Goal: Navigation & Orientation: Find specific page/section

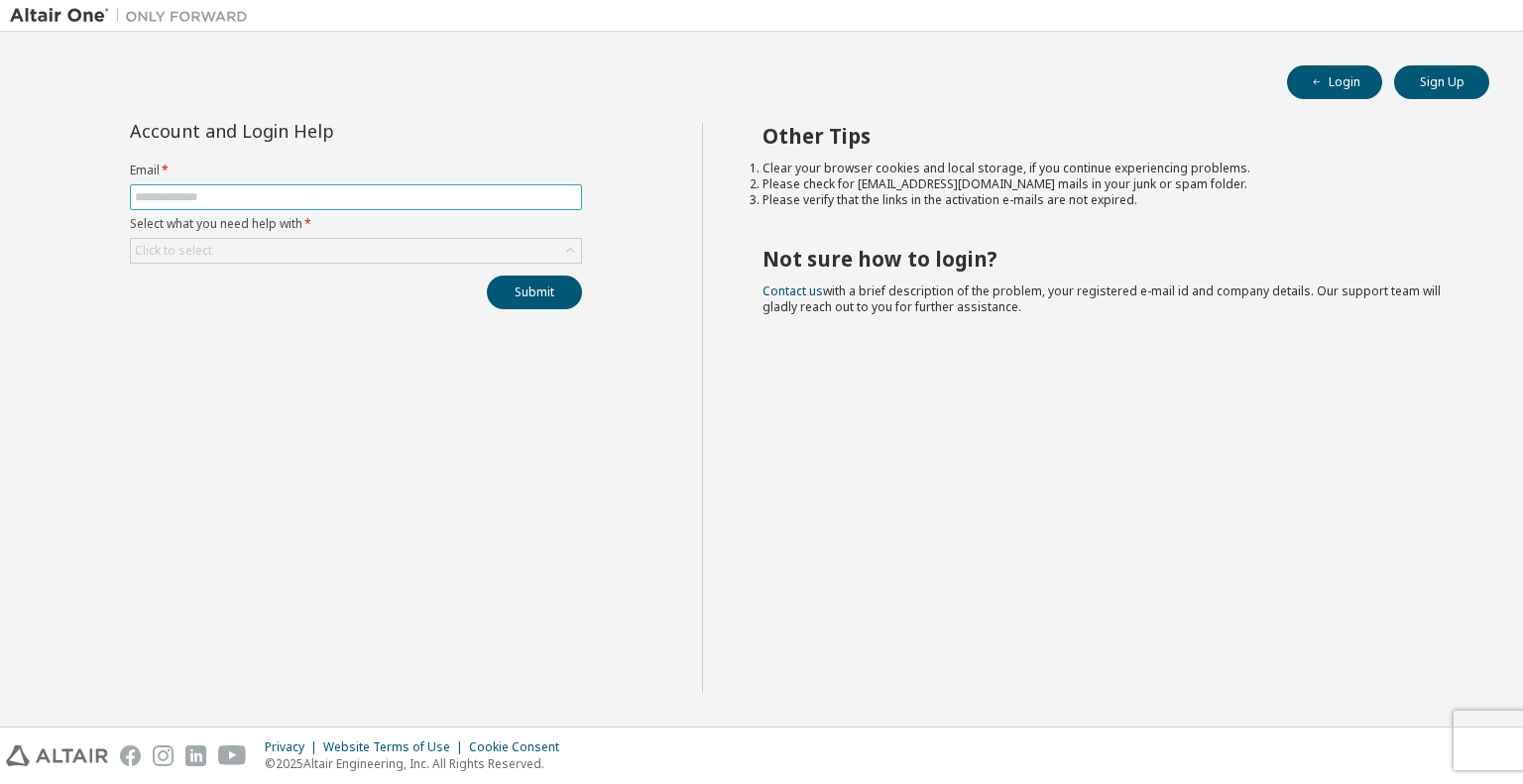
click at [234, 196] on input "text" at bounding box center [355, 197] width 442 height 16
type input "**********"
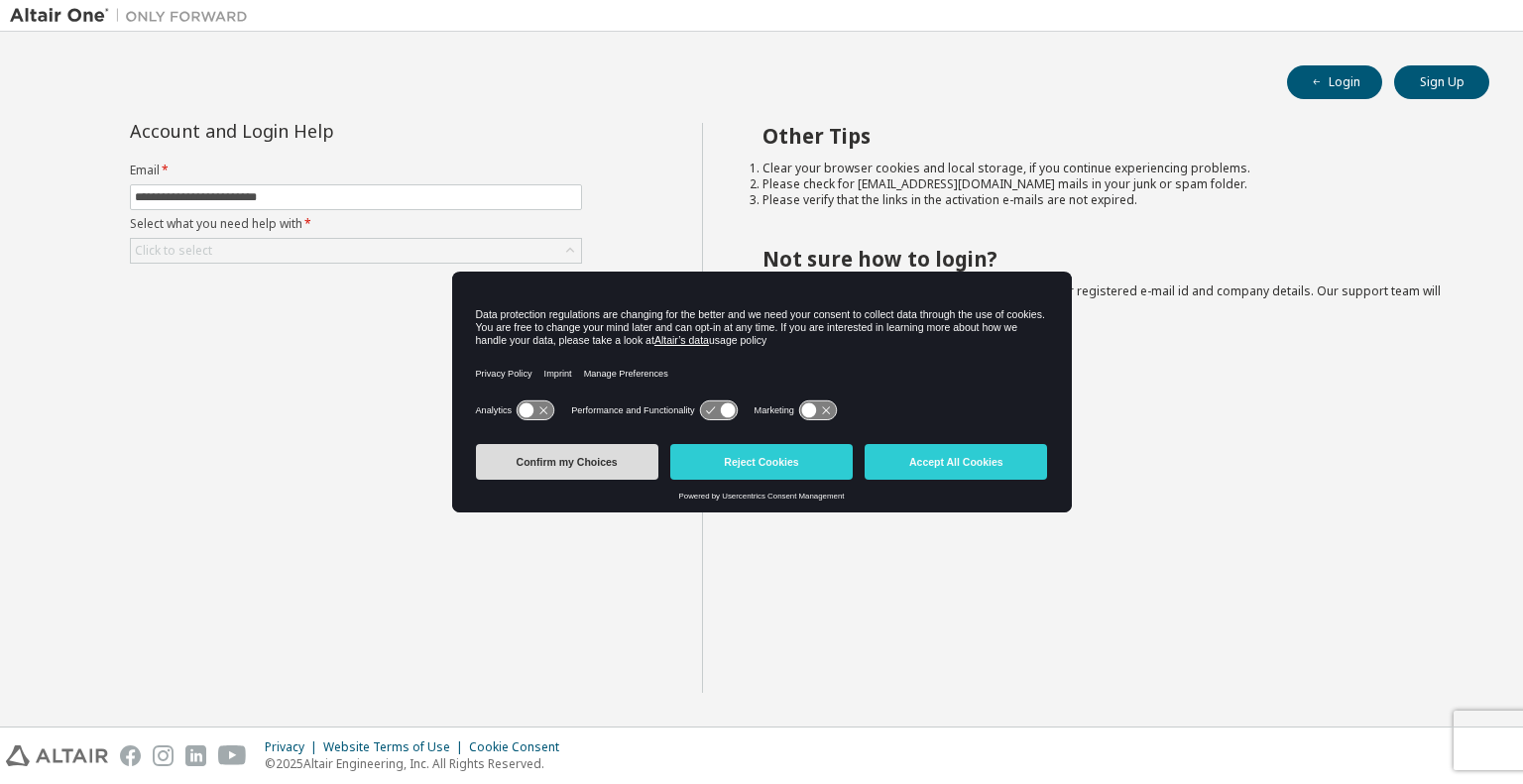
click at [579, 463] on button "Confirm my Choices" at bounding box center [566, 462] width 182 height 36
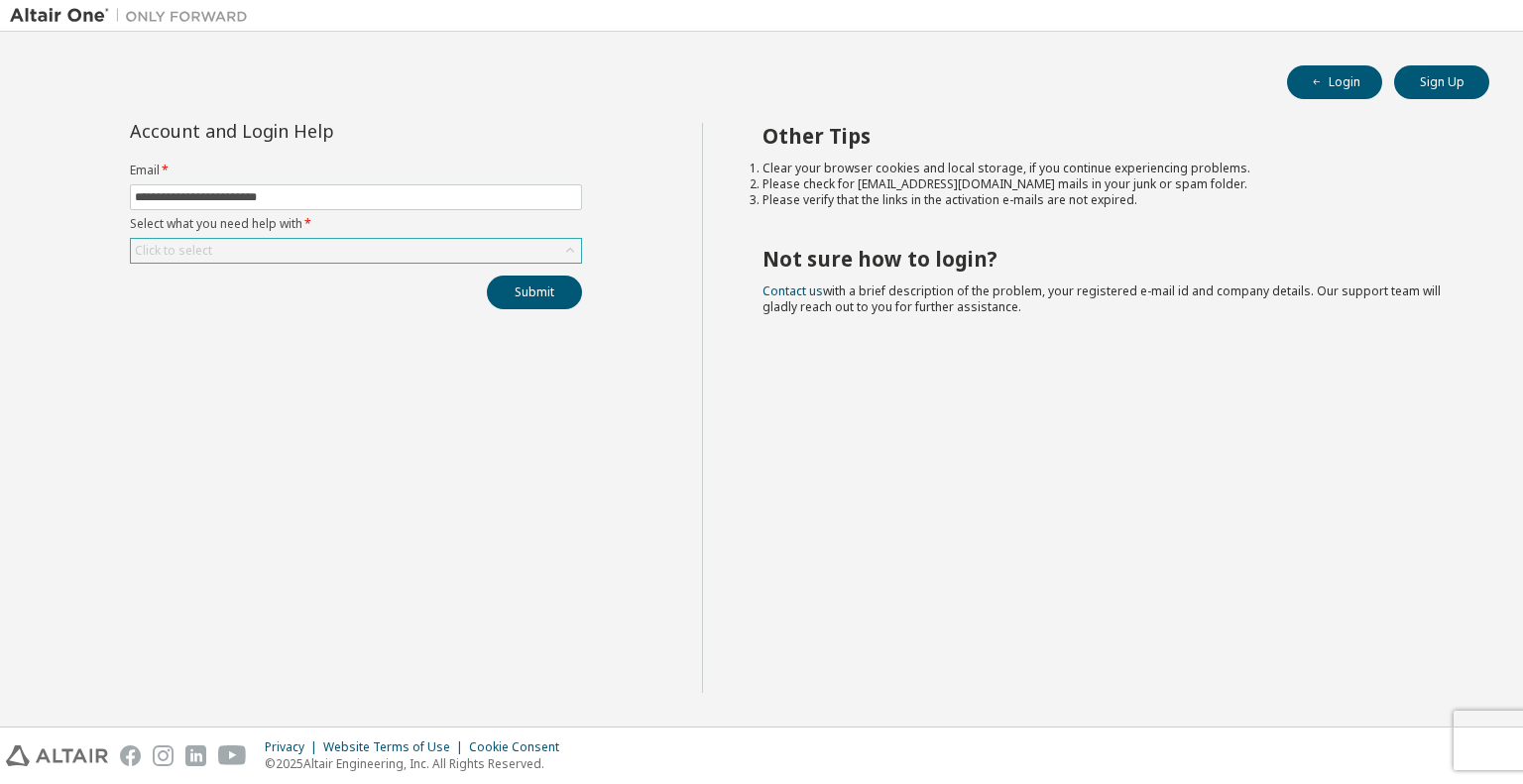
click at [181, 253] on div "Click to select" at bounding box center [173, 251] width 78 height 16
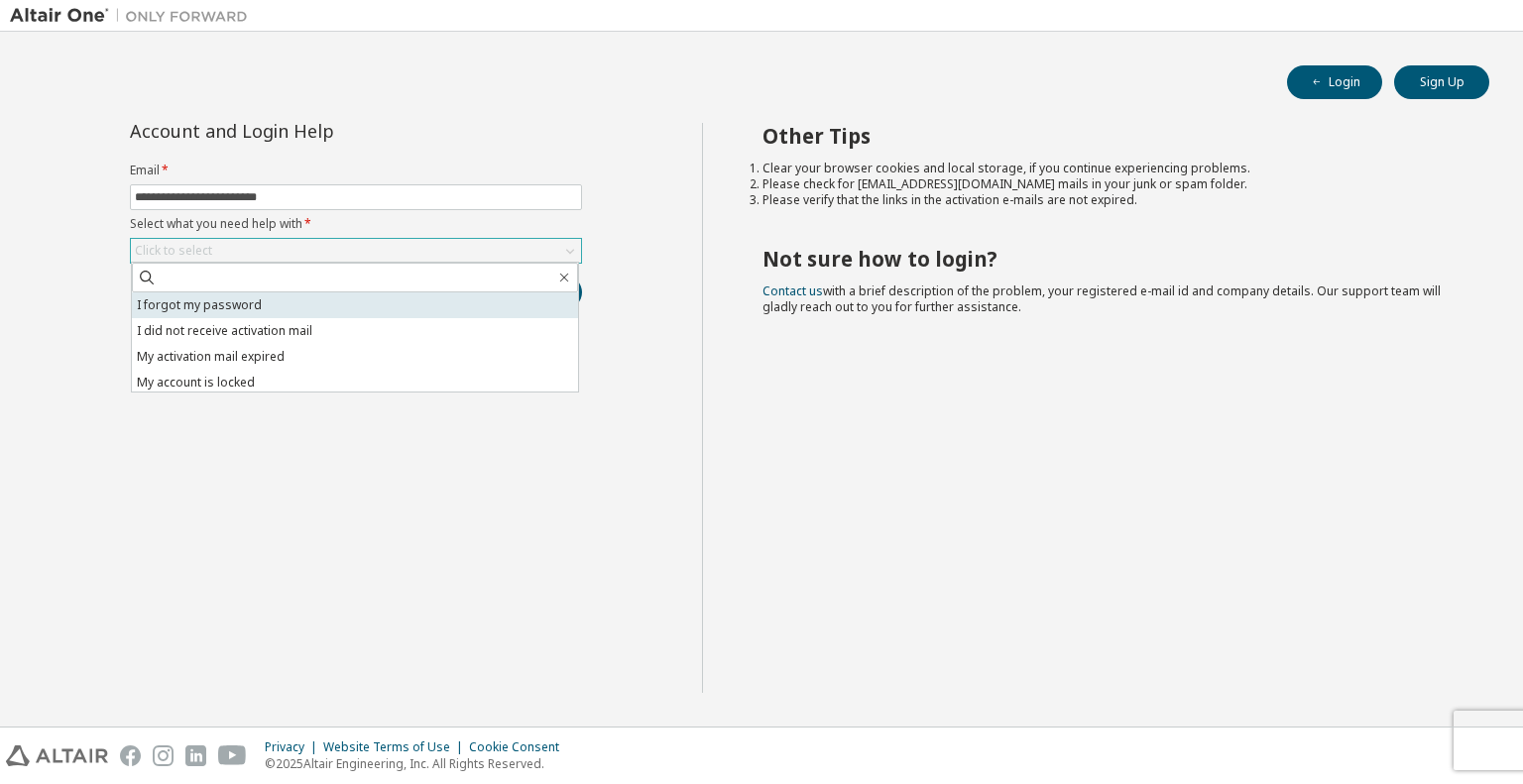
click at [186, 312] on li "I forgot my password" at bounding box center [354, 305] width 446 height 26
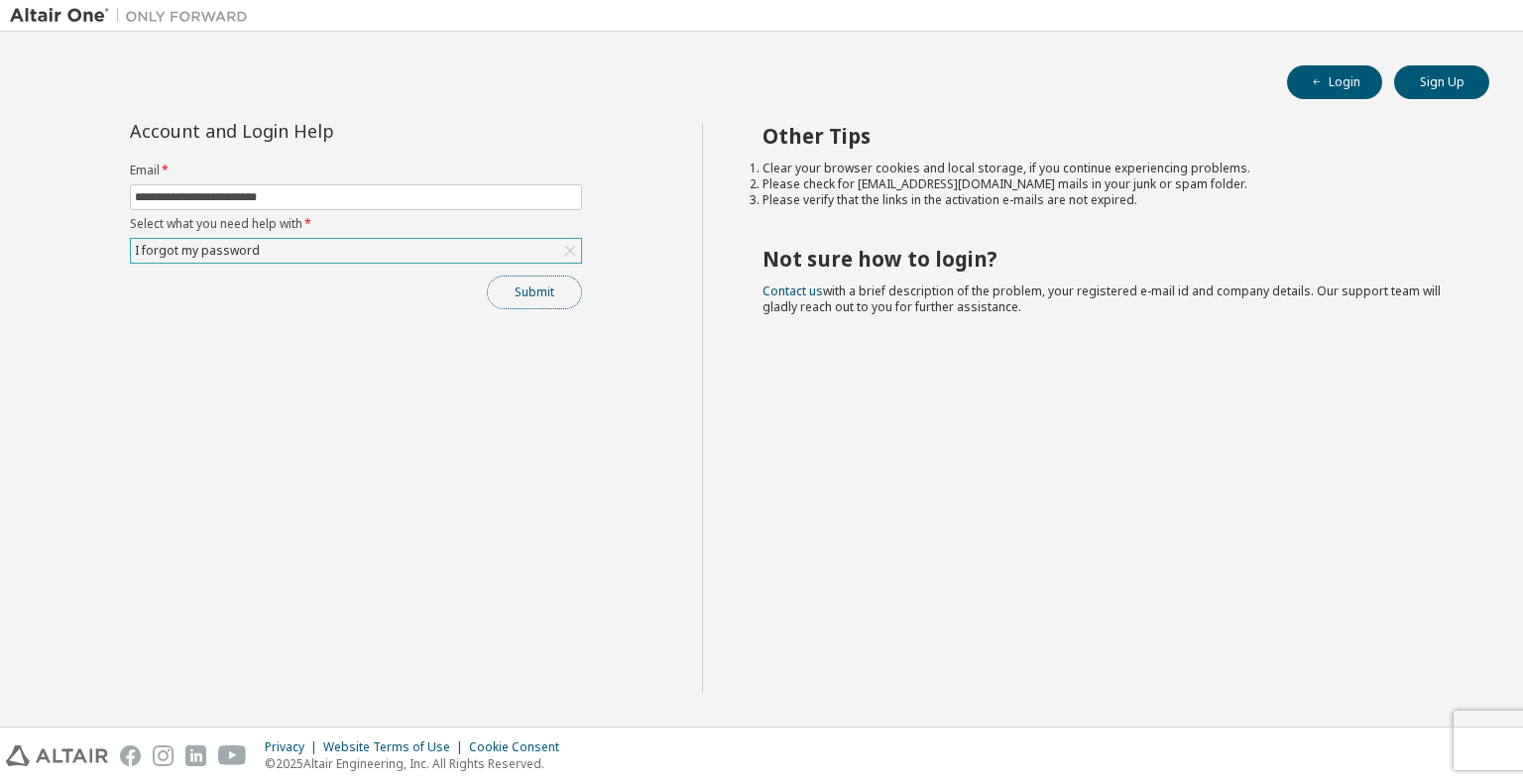
click at [533, 296] on button "Submit" at bounding box center [535, 293] width 96 height 34
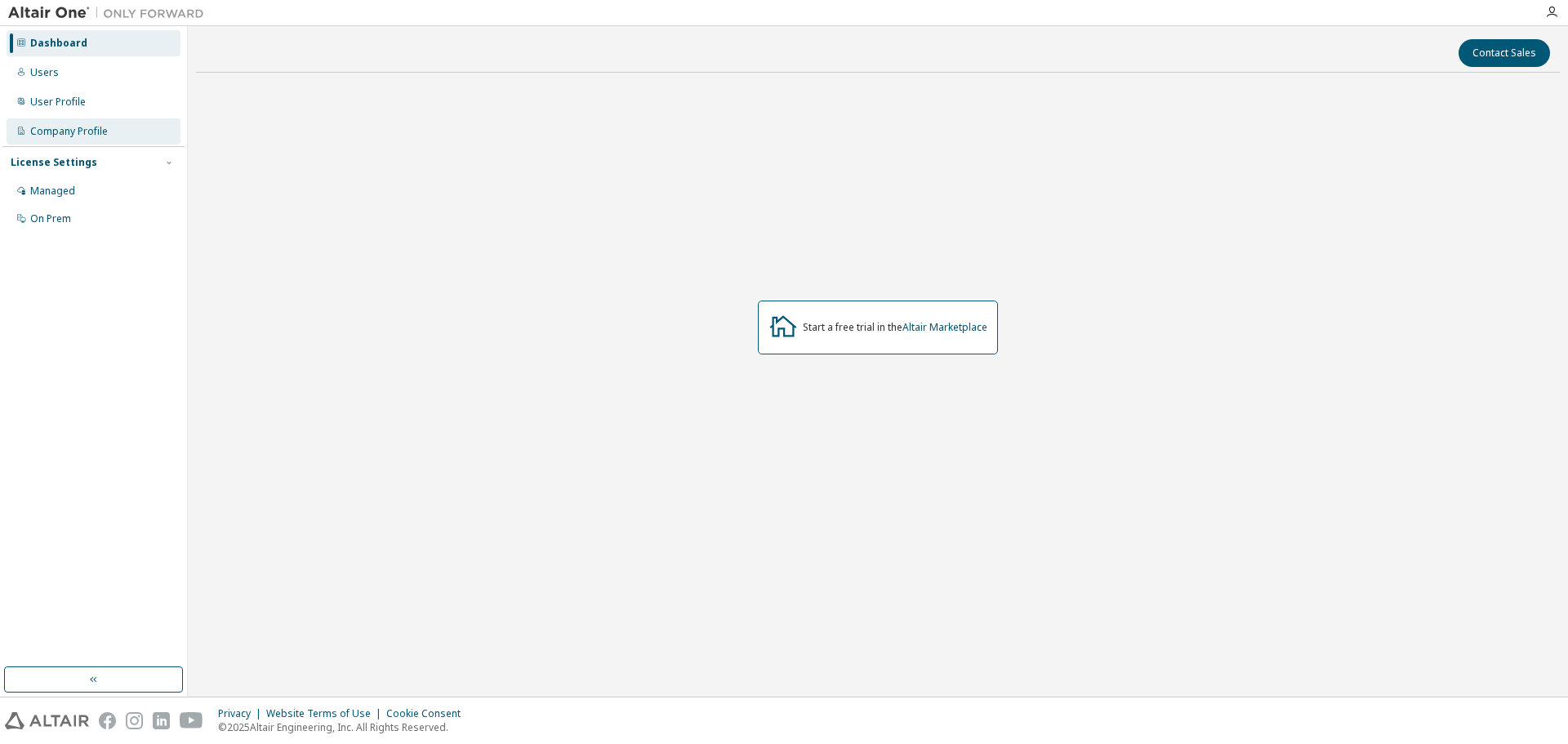
click at [62, 135] on div "Company Profile" at bounding box center [69, 131] width 78 height 13
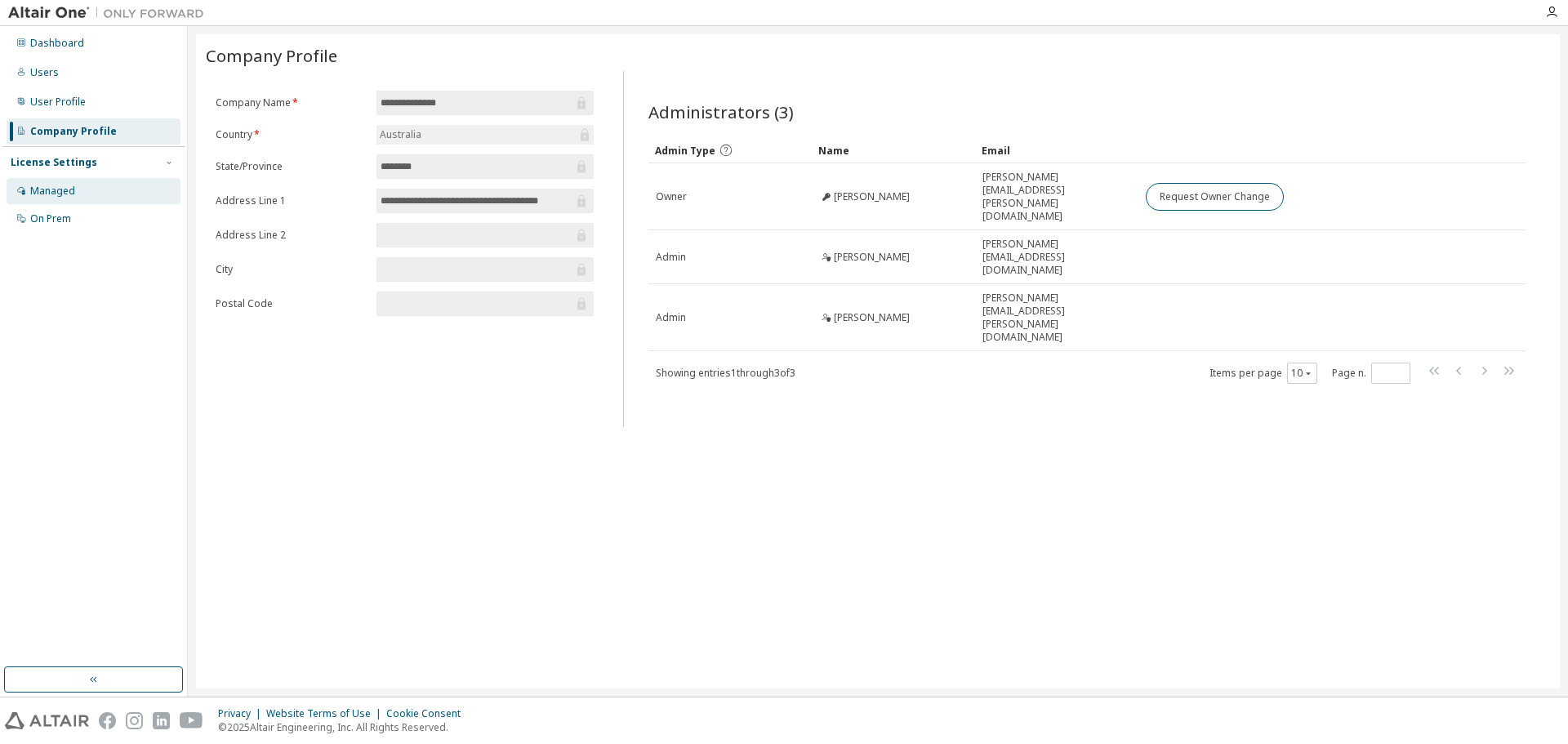
click at [52, 190] on div "Managed" at bounding box center [52, 191] width 45 height 13
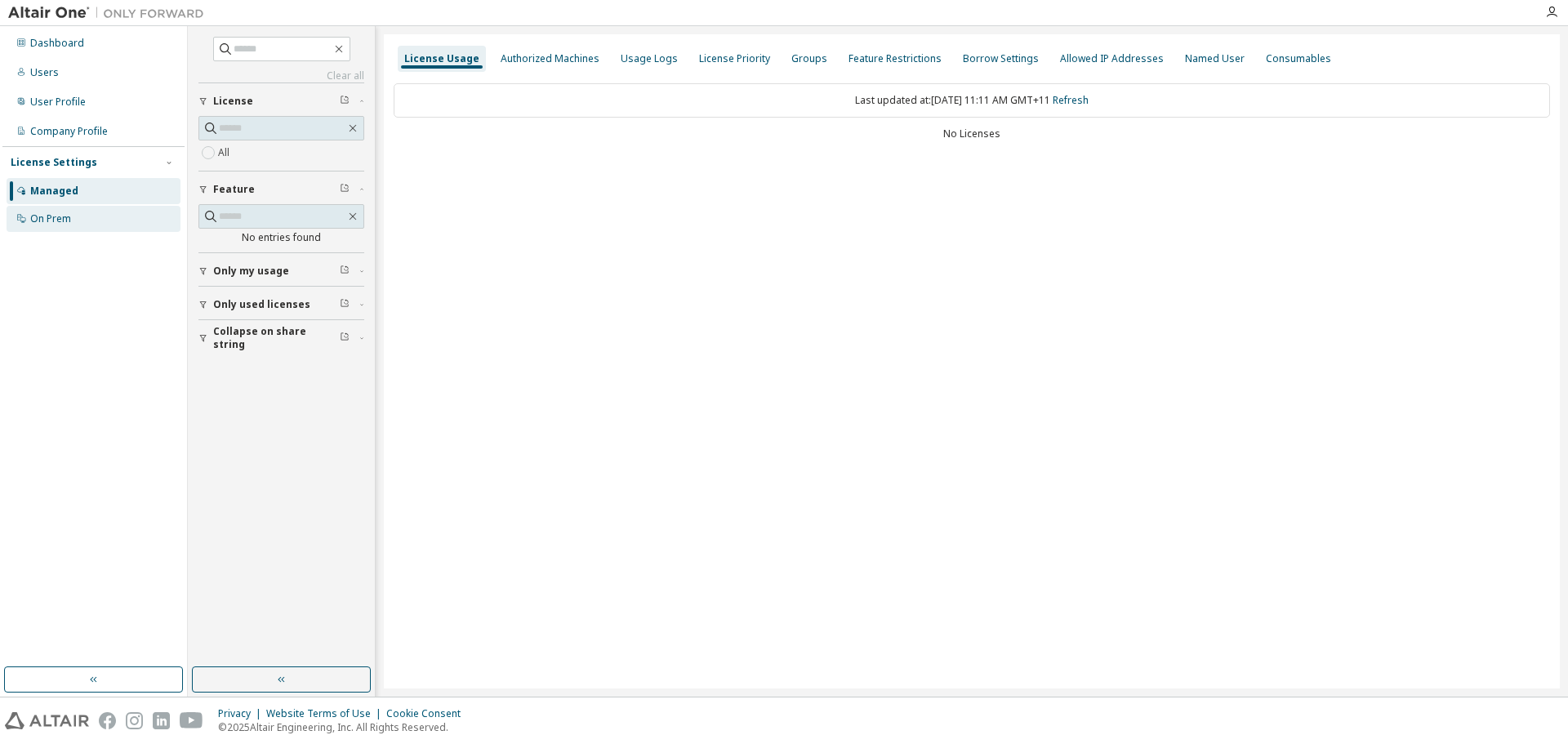
click at [50, 222] on div "On Prem" at bounding box center [51, 219] width 41 height 13
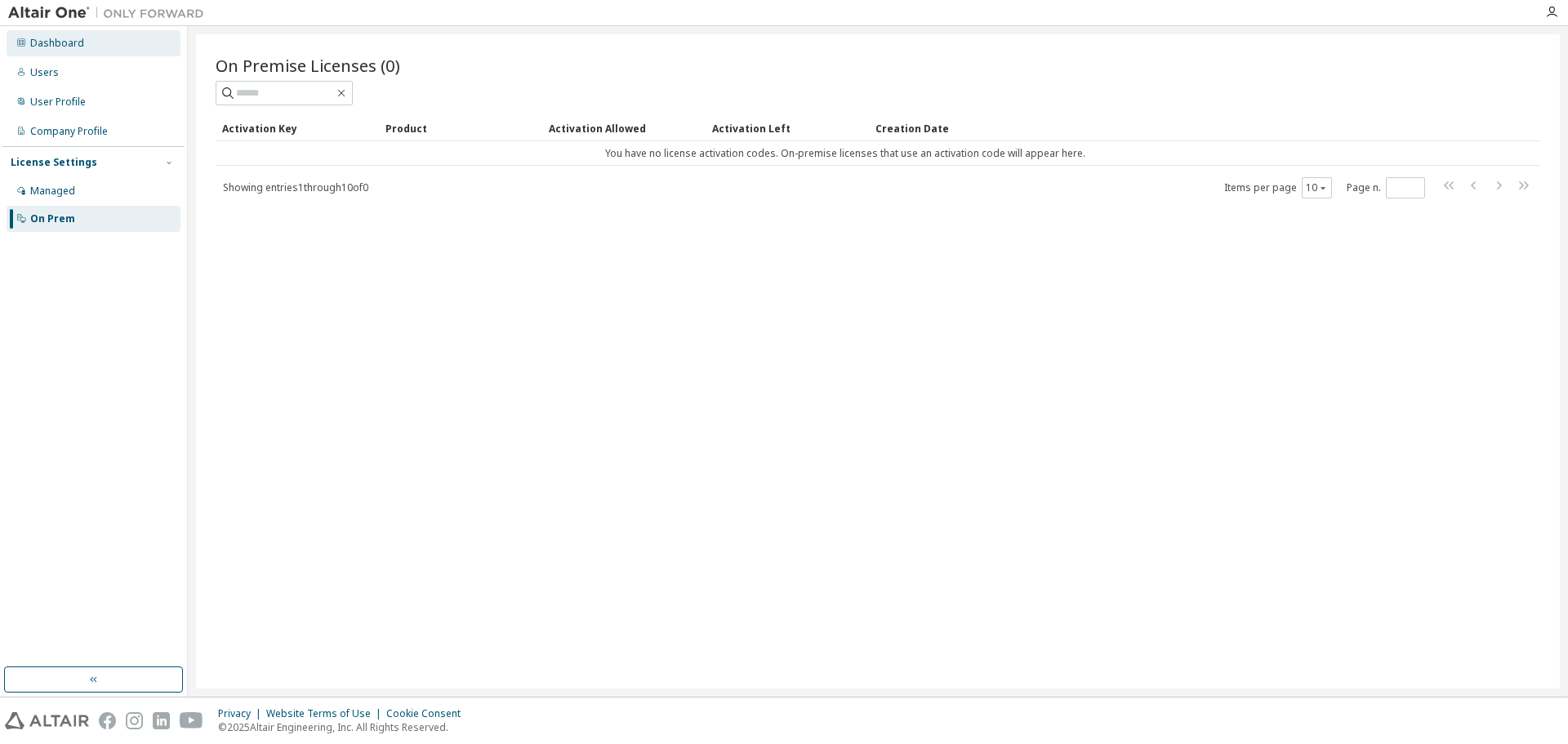
click at [57, 46] on div "Dashboard" at bounding box center [57, 43] width 54 height 13
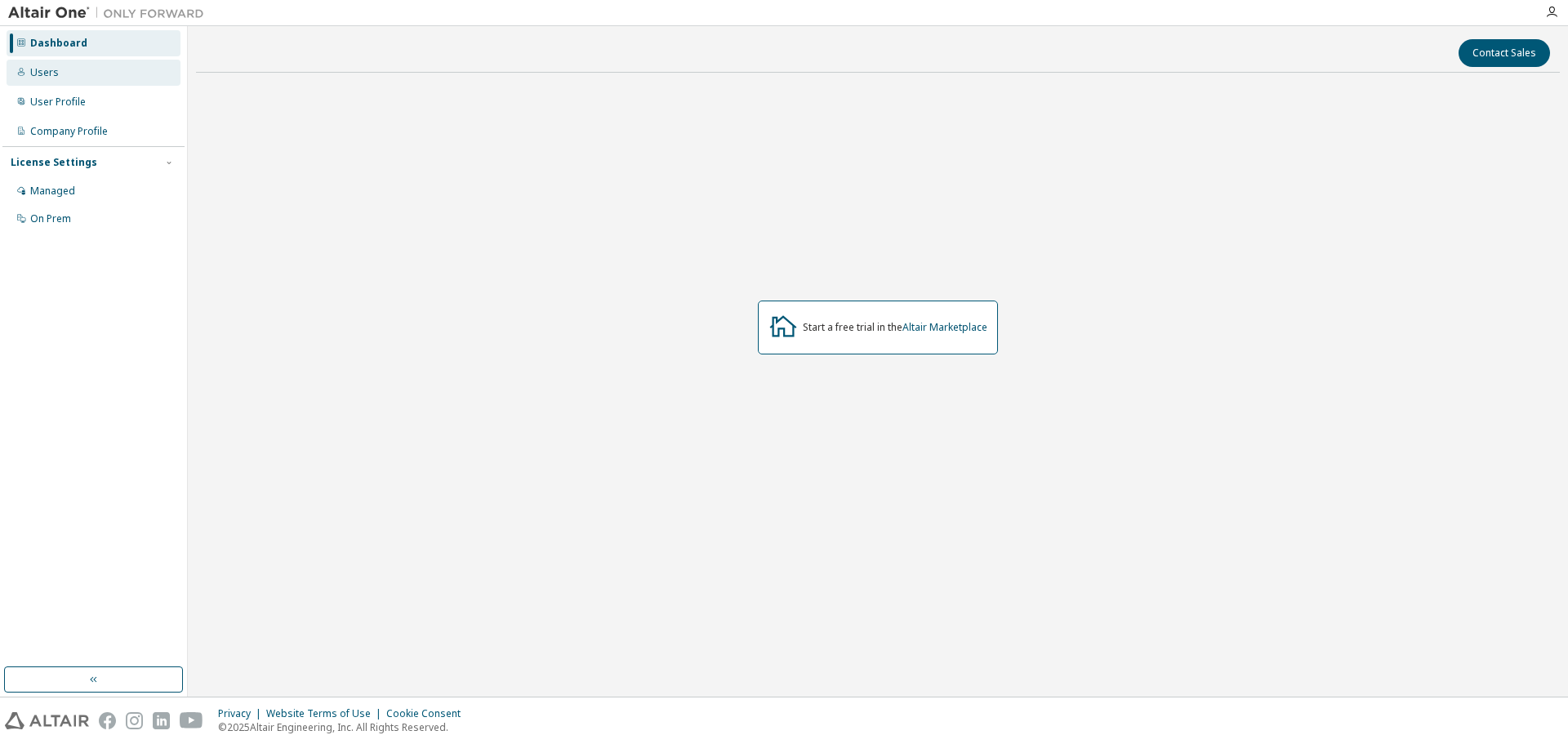
click at [56, 68] on div "Users" at bounding box center [44, 73] width 29 height 13
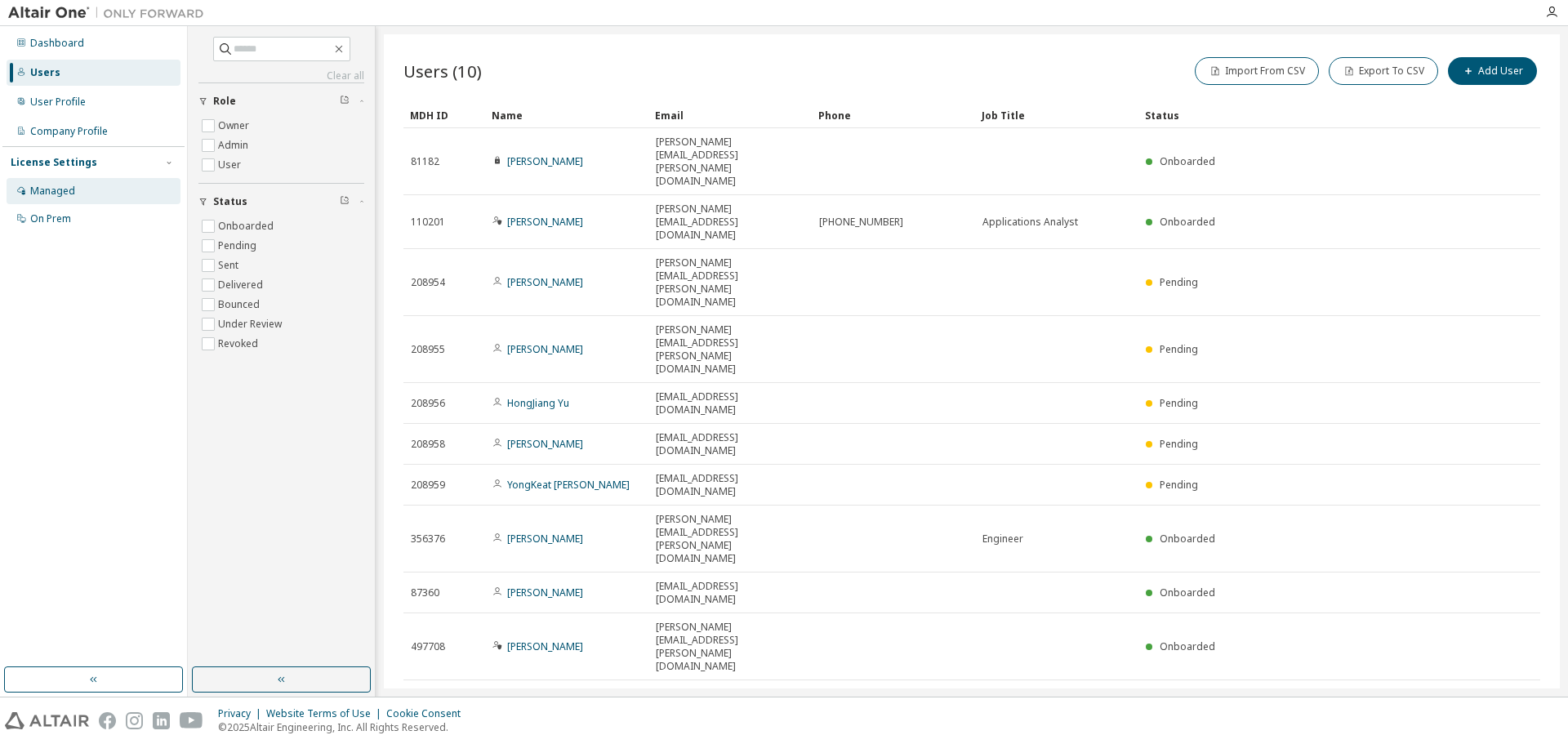
click at [71, 196] on div "Managed" at bounding box center [52, 191] width 45 height 13
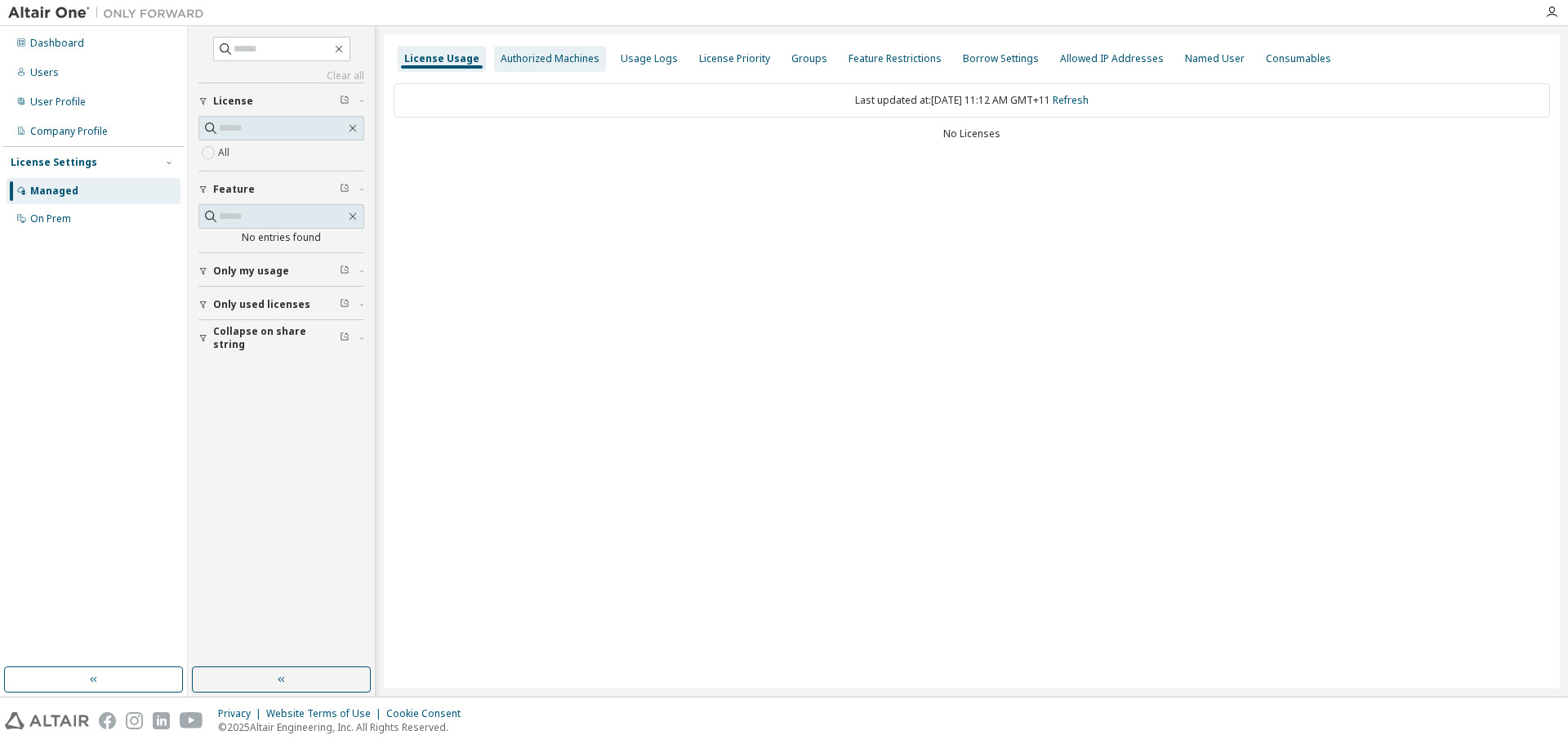
click at [577, 54] on div "Authorized Machines" at bounding box center [550, 59] width 99 height 13
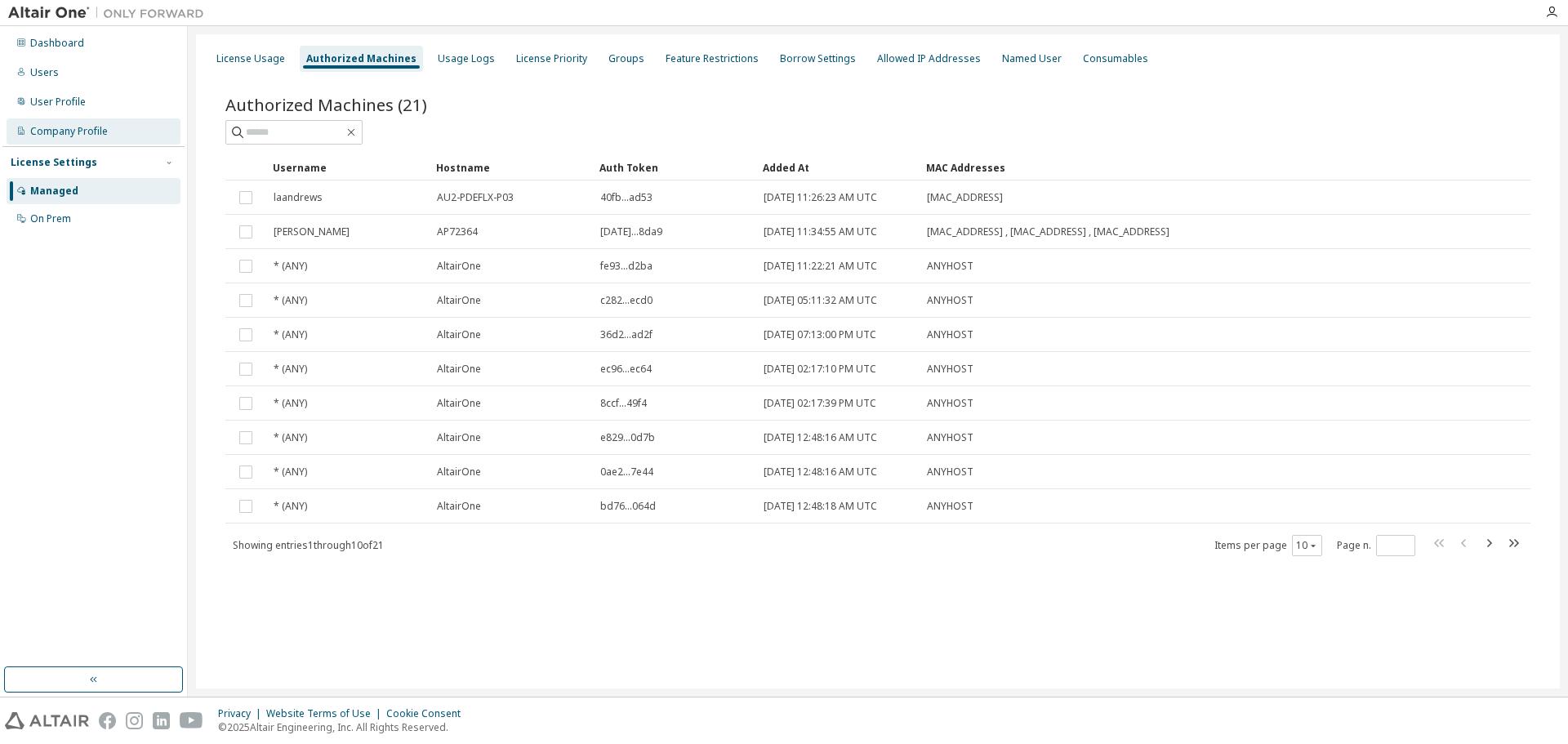
click at [48, 126] on div "Company Profile" at bounding box center [69, 131] width 78 height 13
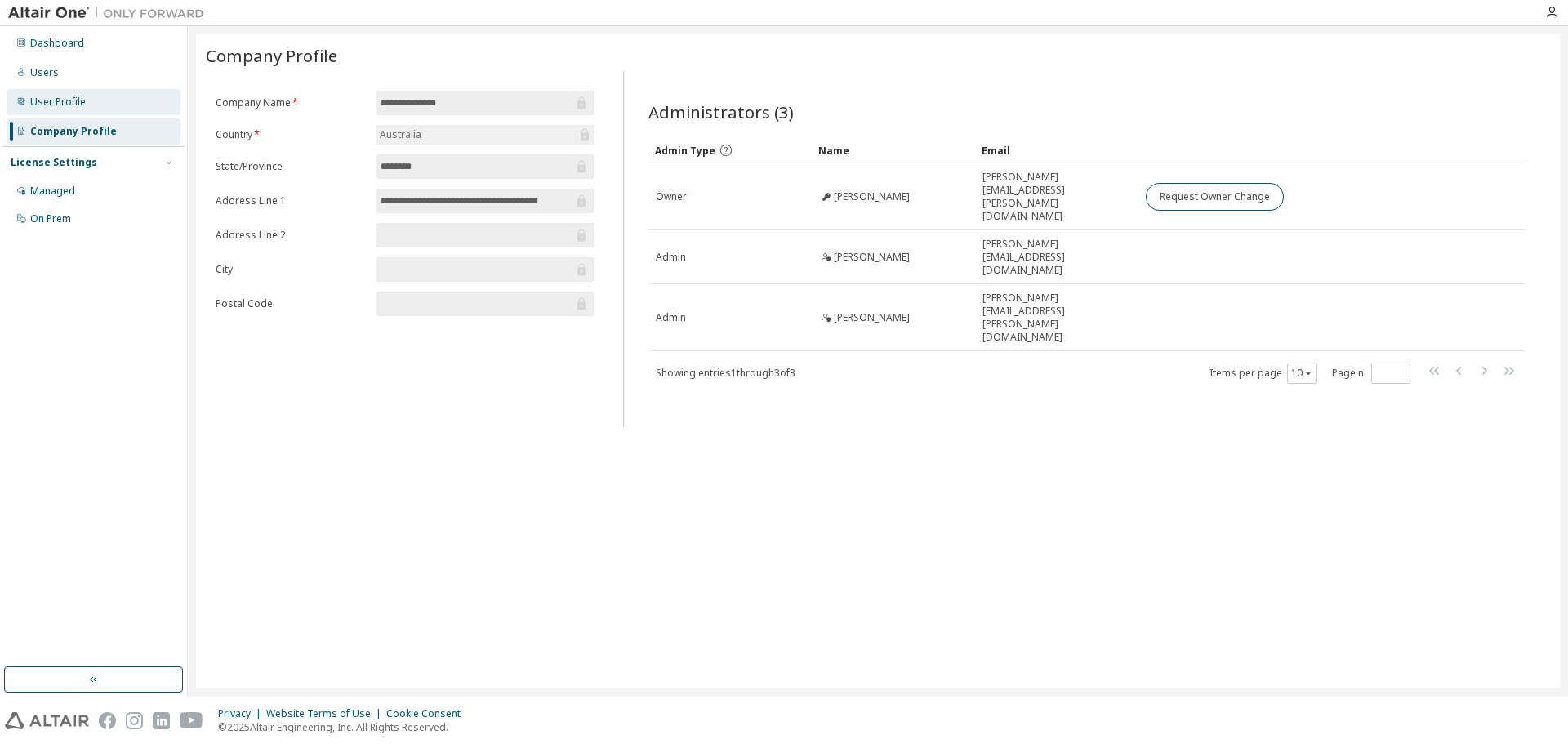
click at [57, 99] on div "User Profile" at bounding box center [58, 103] width 56 height 13
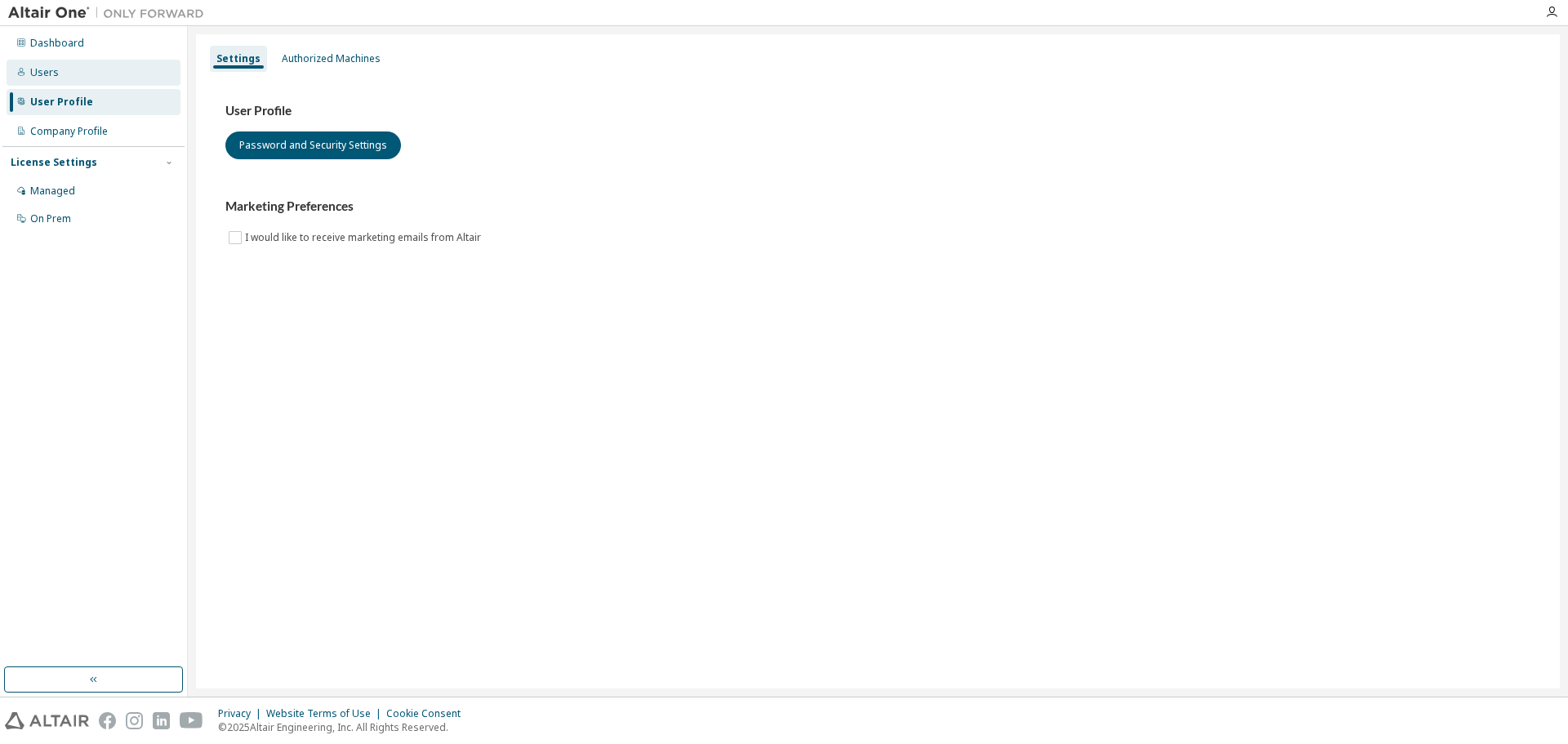
click at [52, 80] on div "Users" at bounding box center [93, 73] width 174 height 26
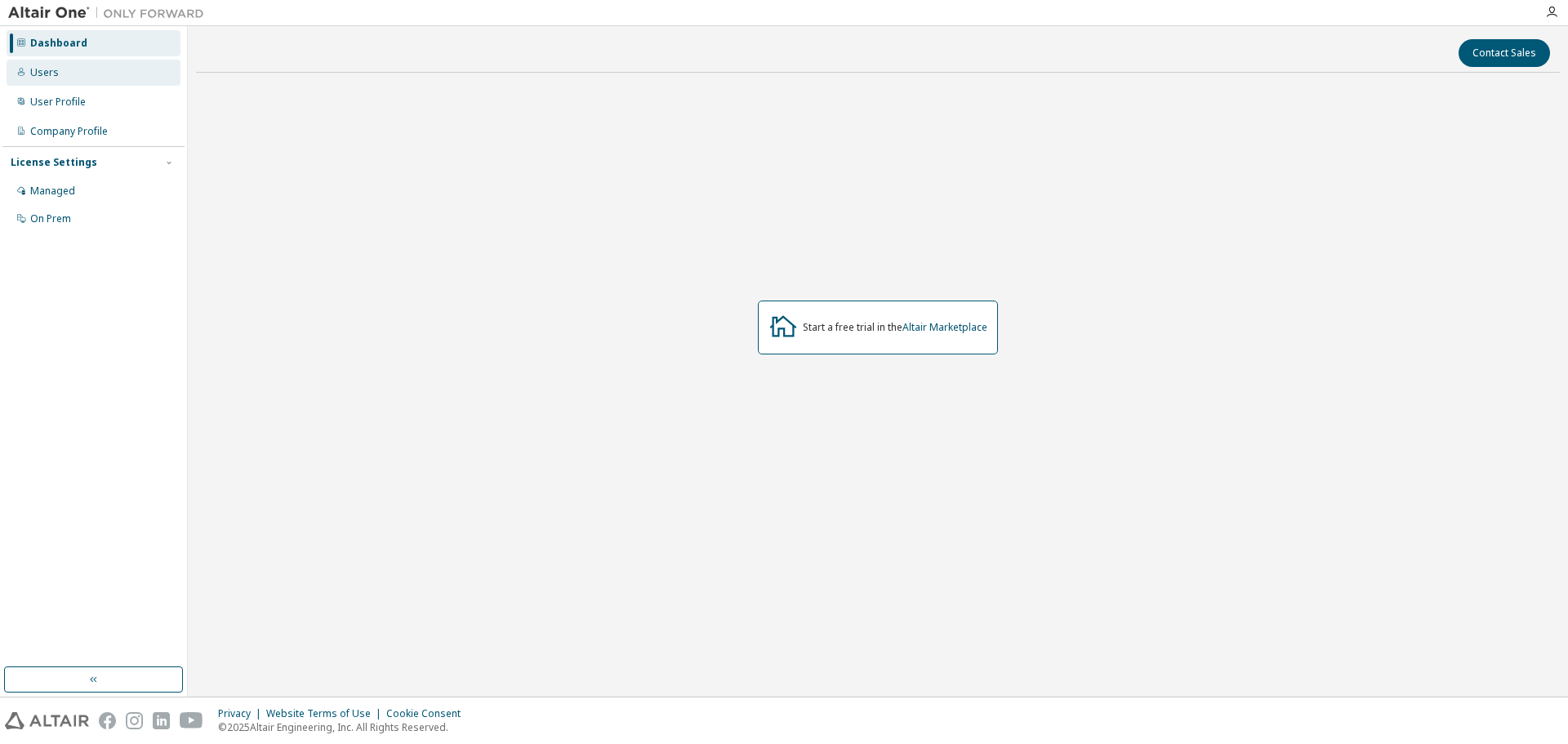
click at [54, 79] on div "Users" at bounding box center [44, 73] width 29 height 13
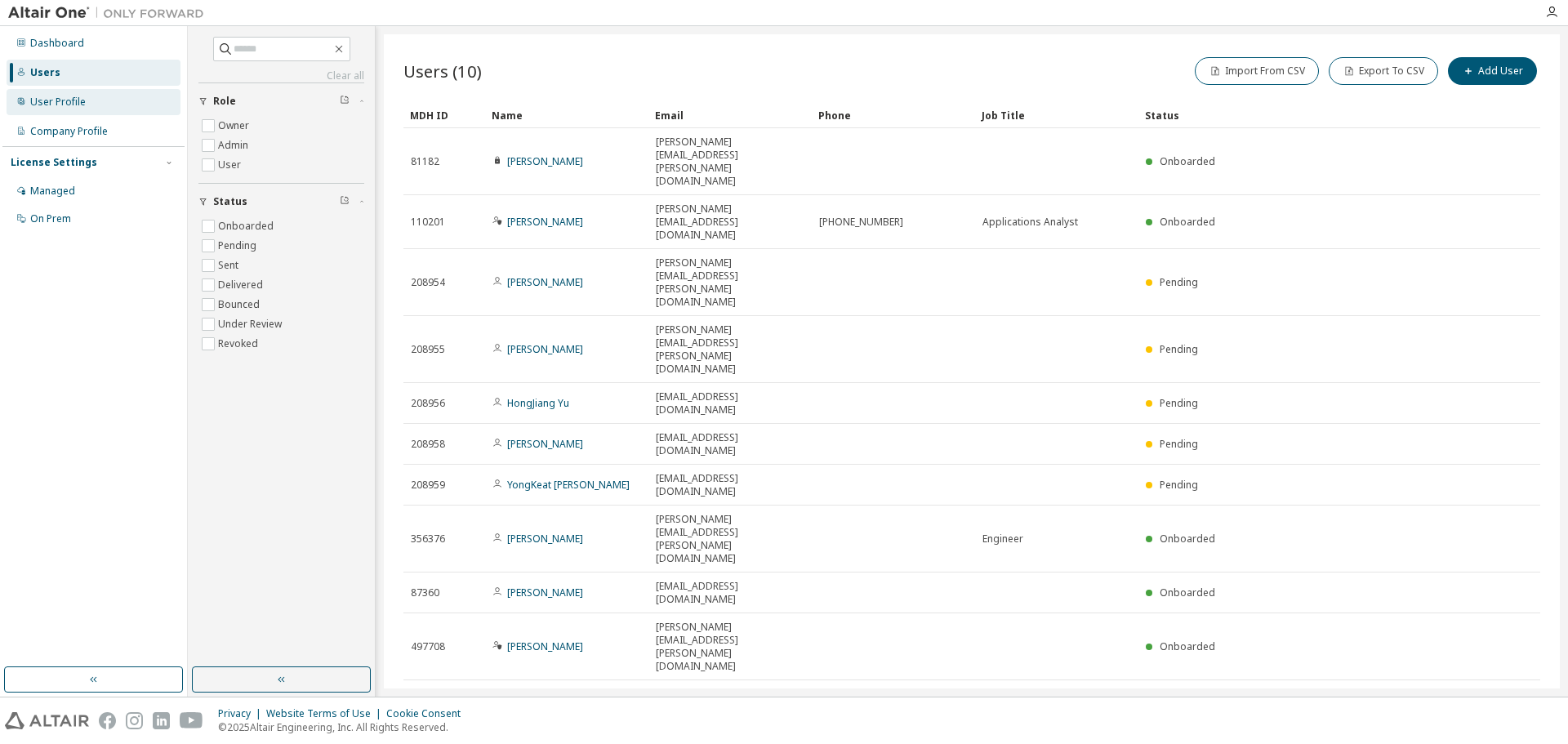
click at [45, 100] on div "User Profile" at bounding box center [58, 103] width 56 height 13
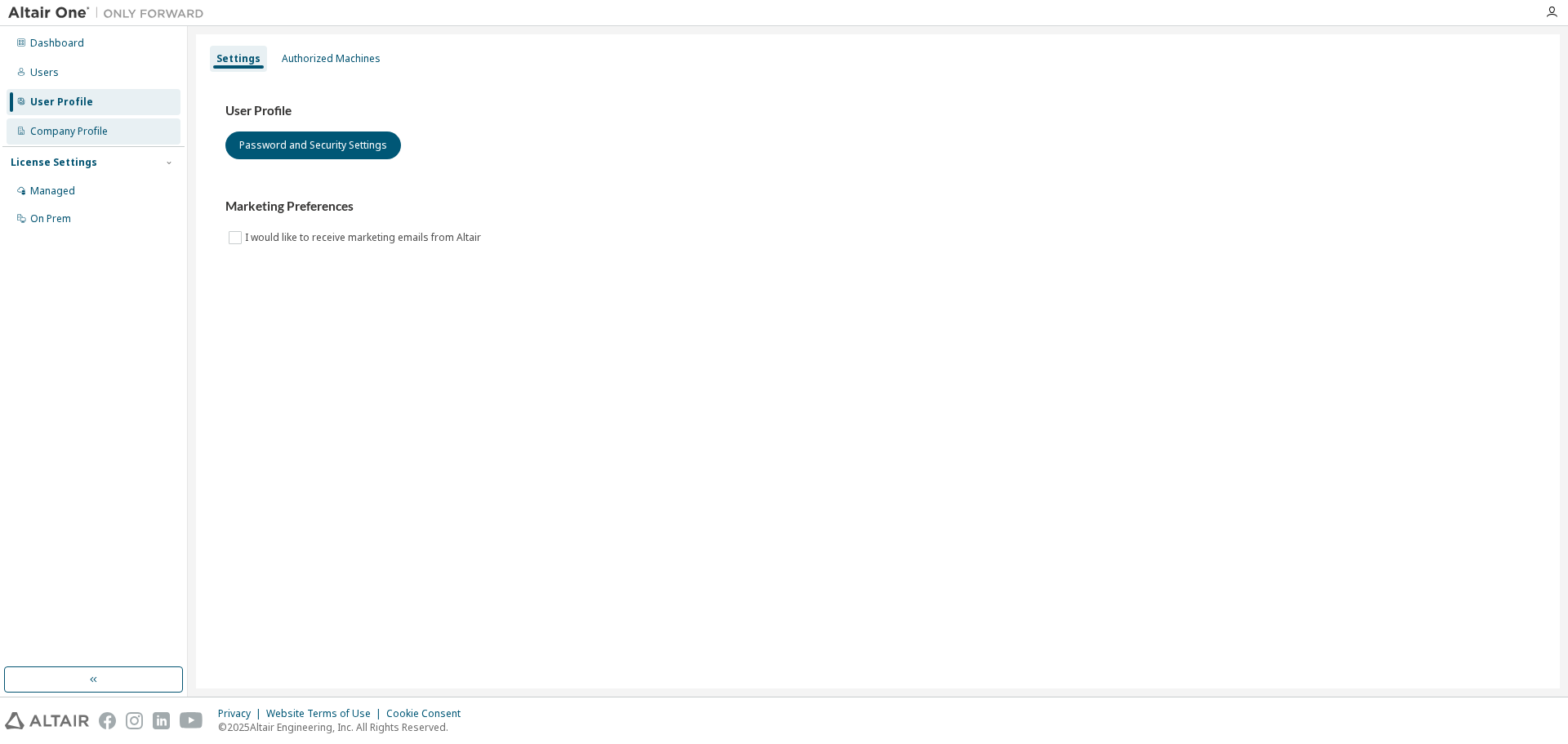
click at [47, 135] on div "Company Profile" at bounding box center [69, 131] width 78 height 13
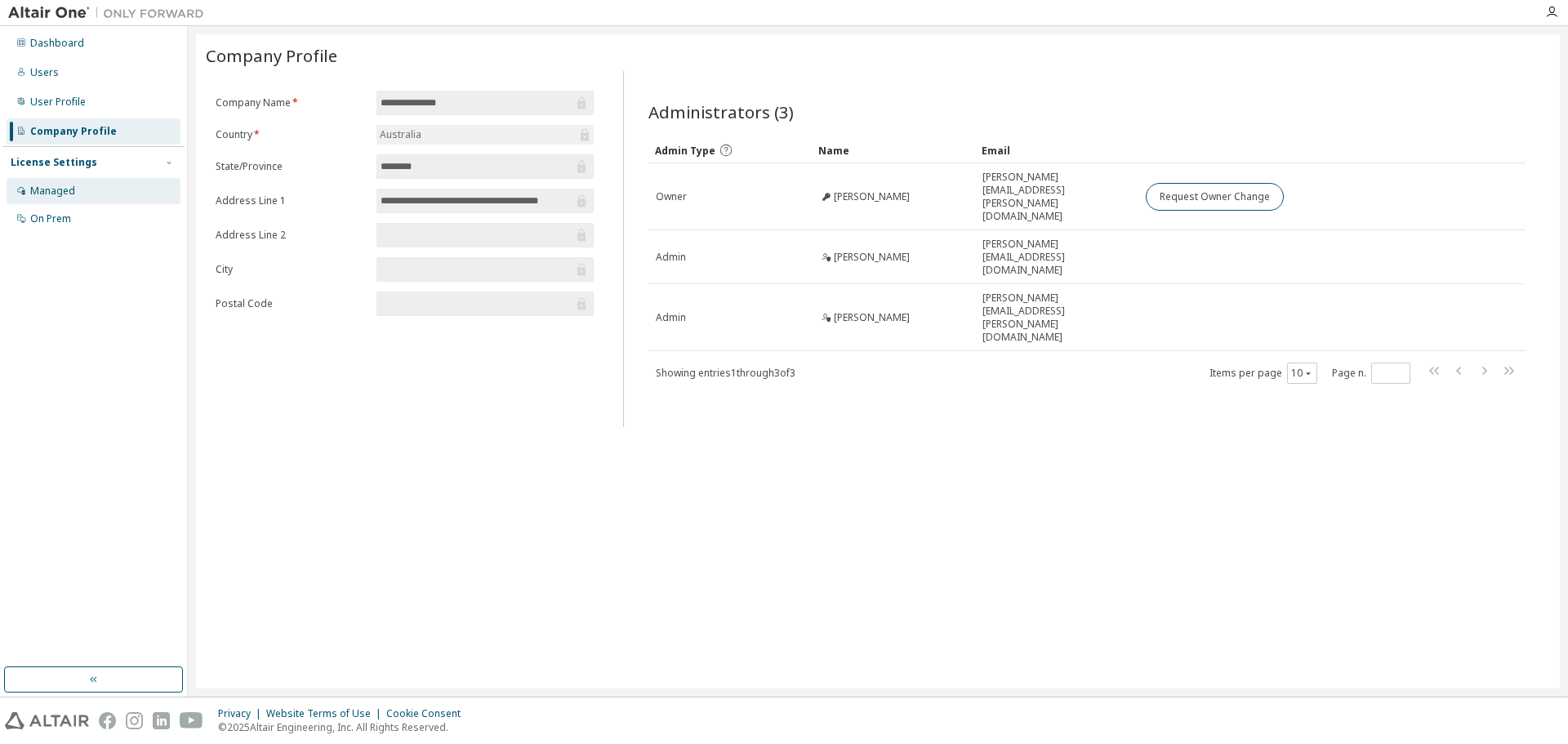
click at [69, 193] on div "Managed" at bounding box center [52, 191] width 45 height 13
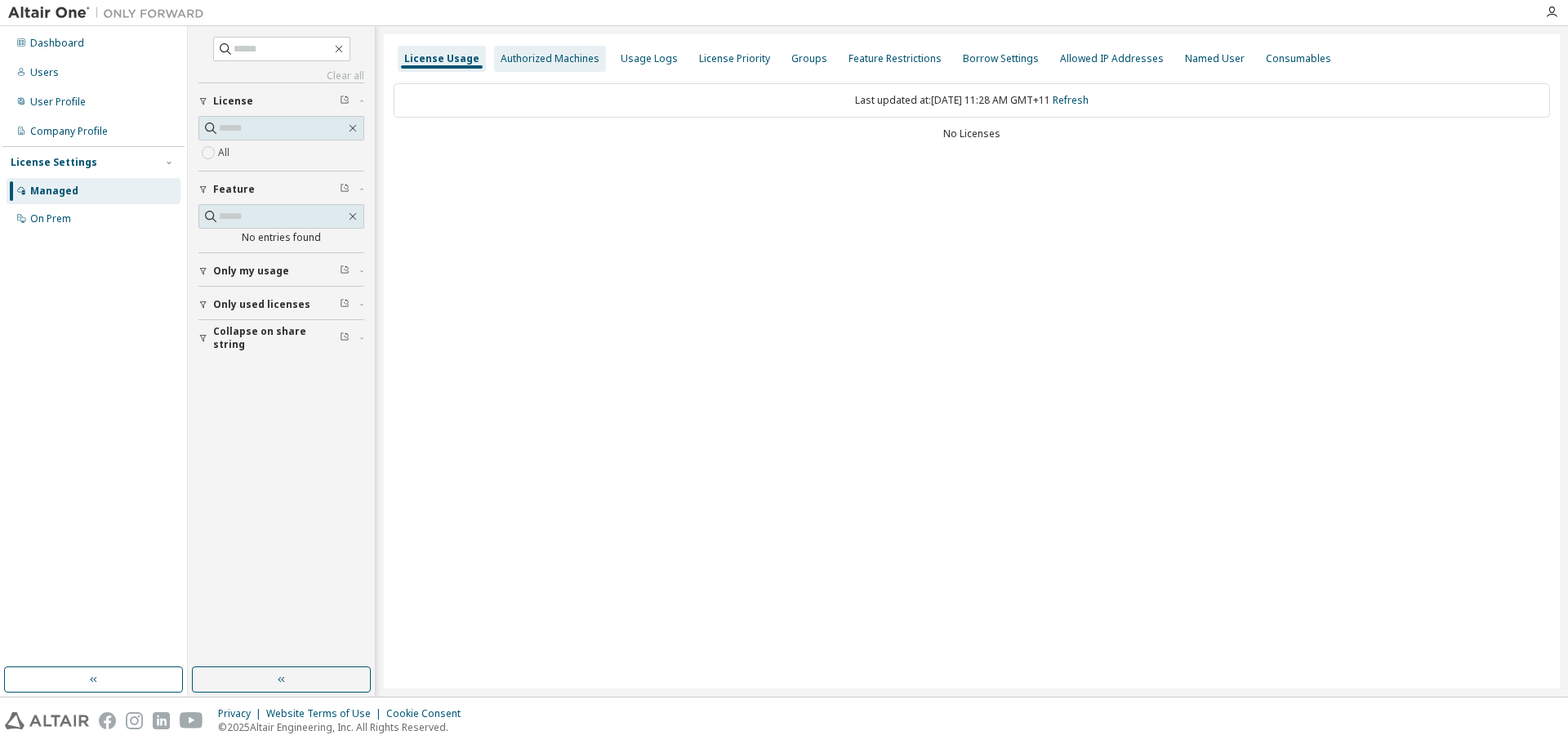
click at [517, 60] on div "Authorized Machines" at bounding box center [550, 59] width 99 height 13
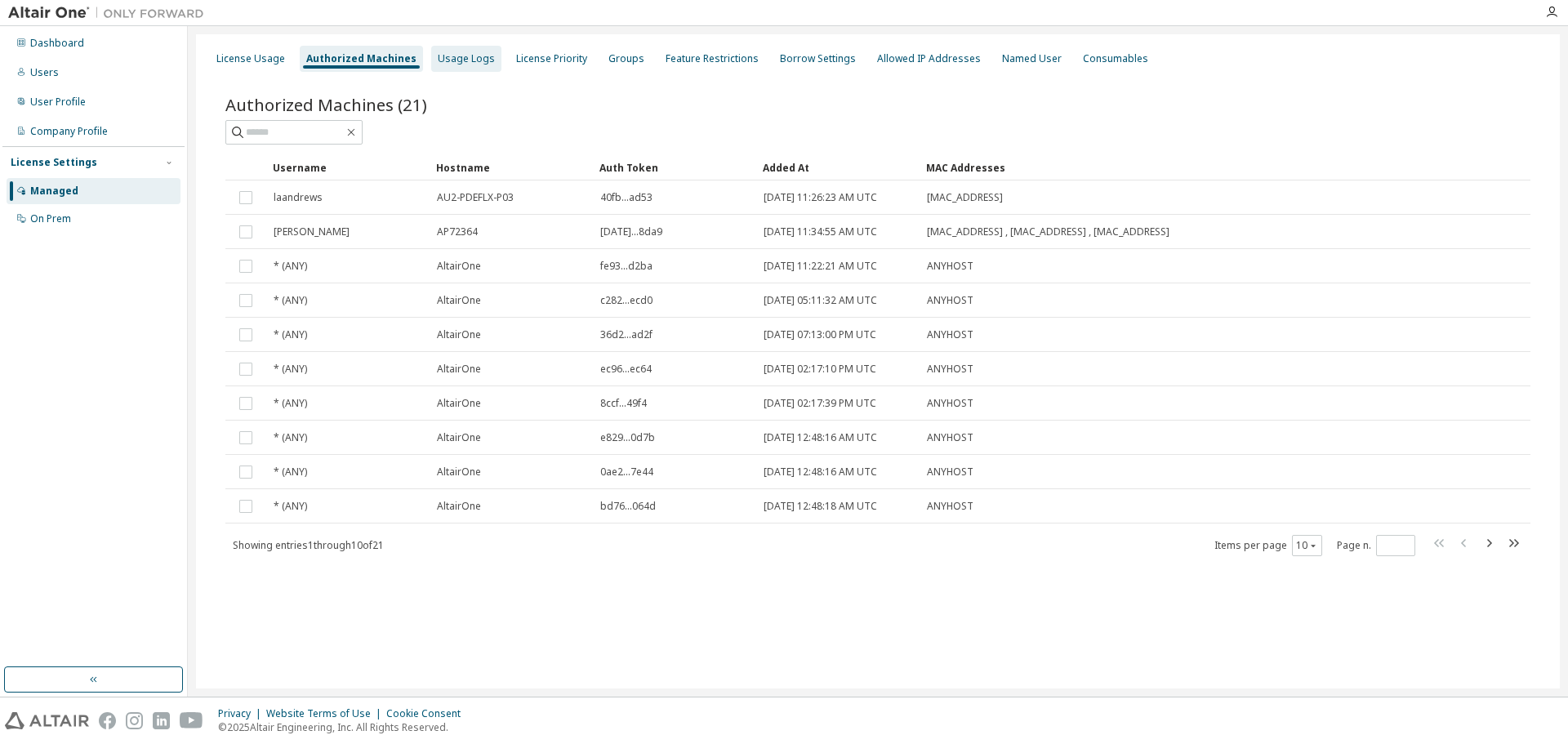
click at [453, 62] on div "Usage Logs" at bounding box center [467, 59] width 57 height 13
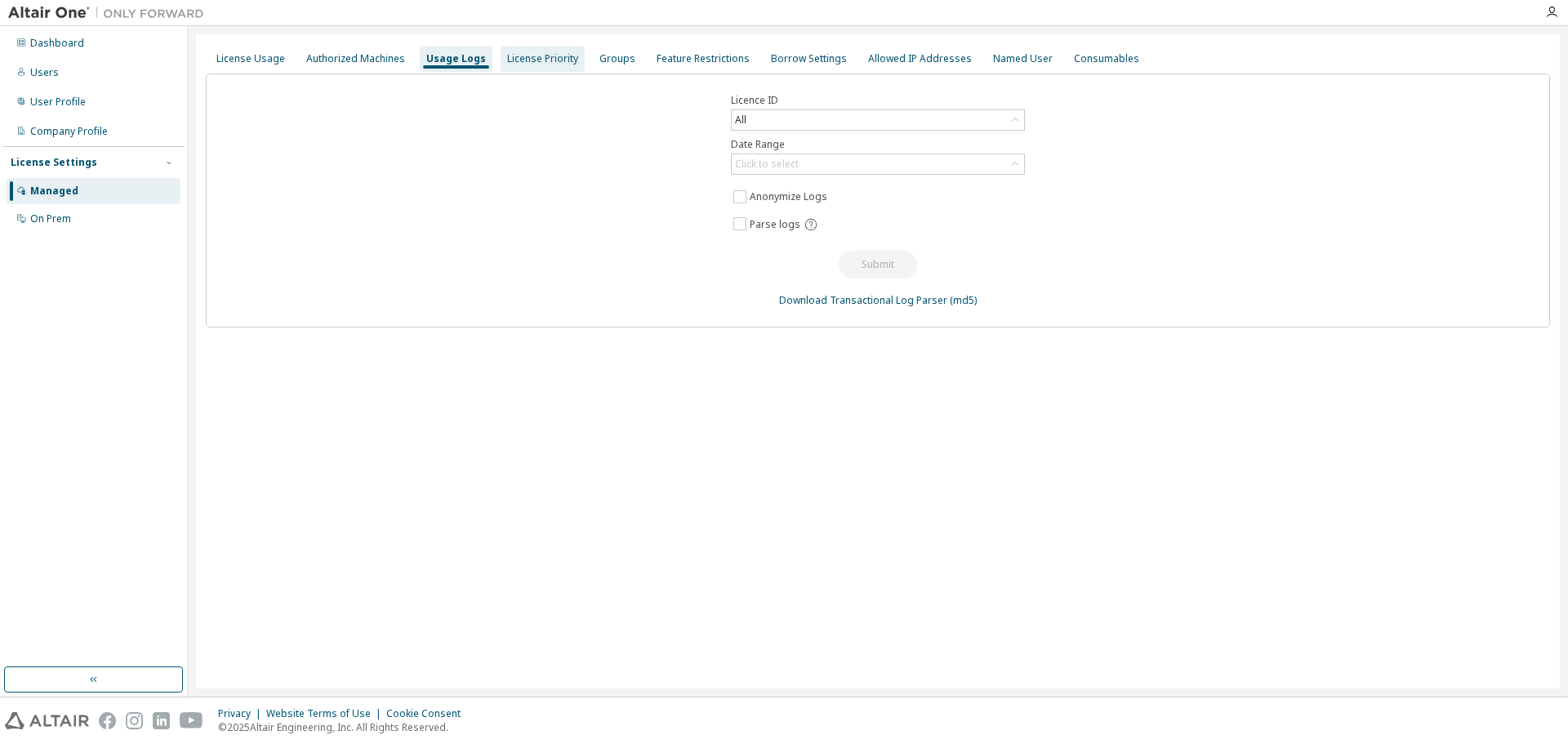
click at [525, 57] on div "License Priority" at bounding box center [543, 59] width 71 height 13
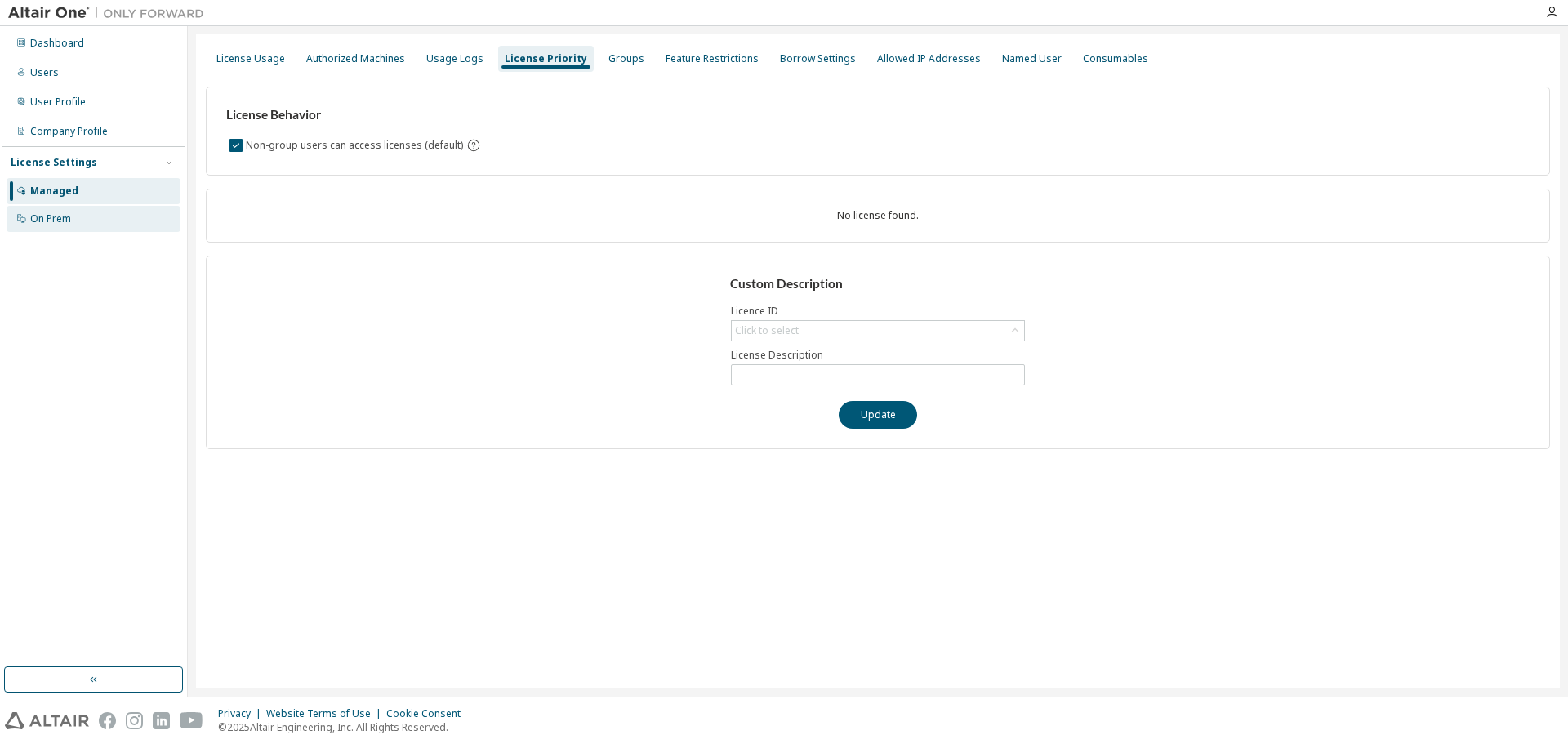
click at [21, 219] on icon at bounding box center [21, 218] width 10 height 10
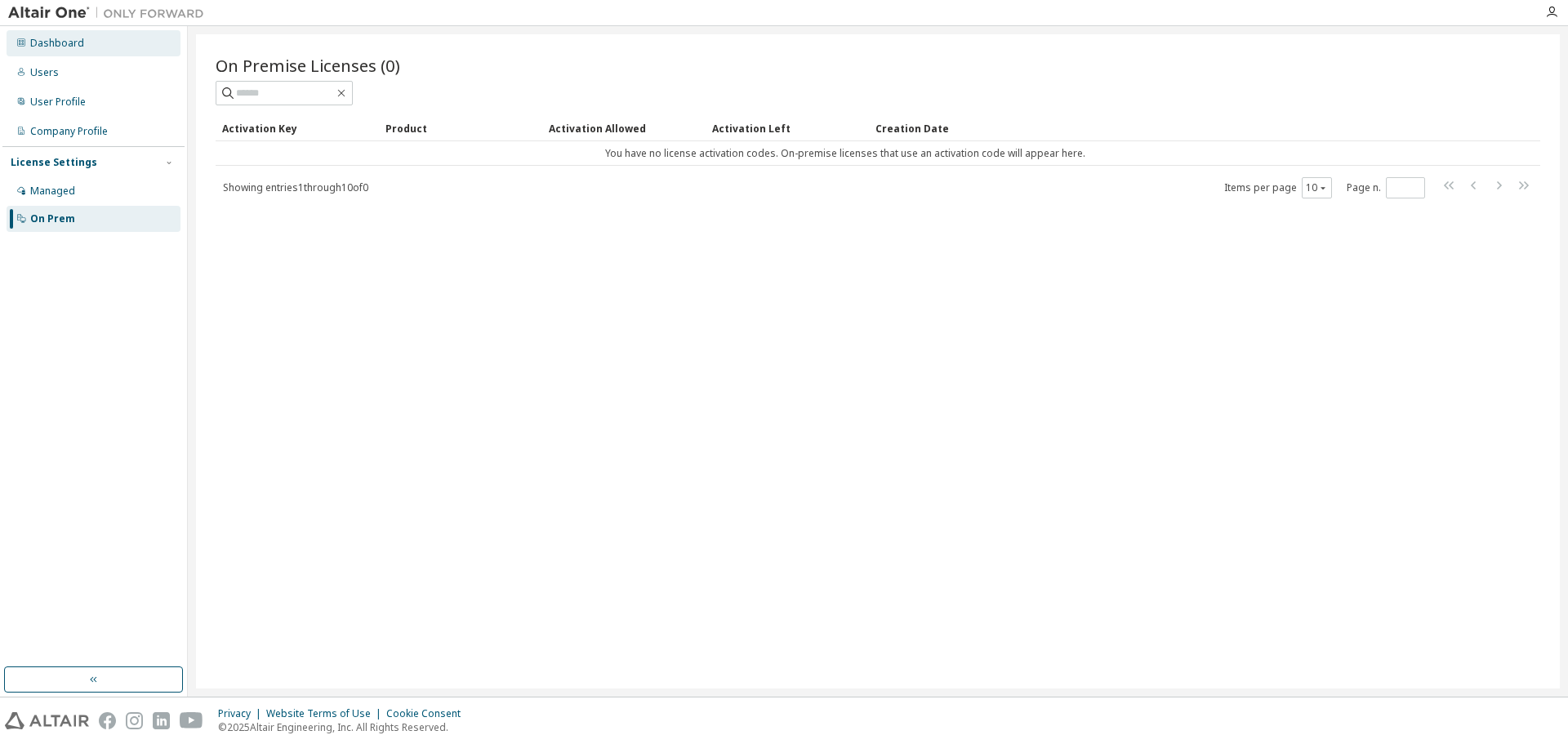
click at [39, 43] on div "Dashboard" at bounding box center [57, 43] width 54 height 13
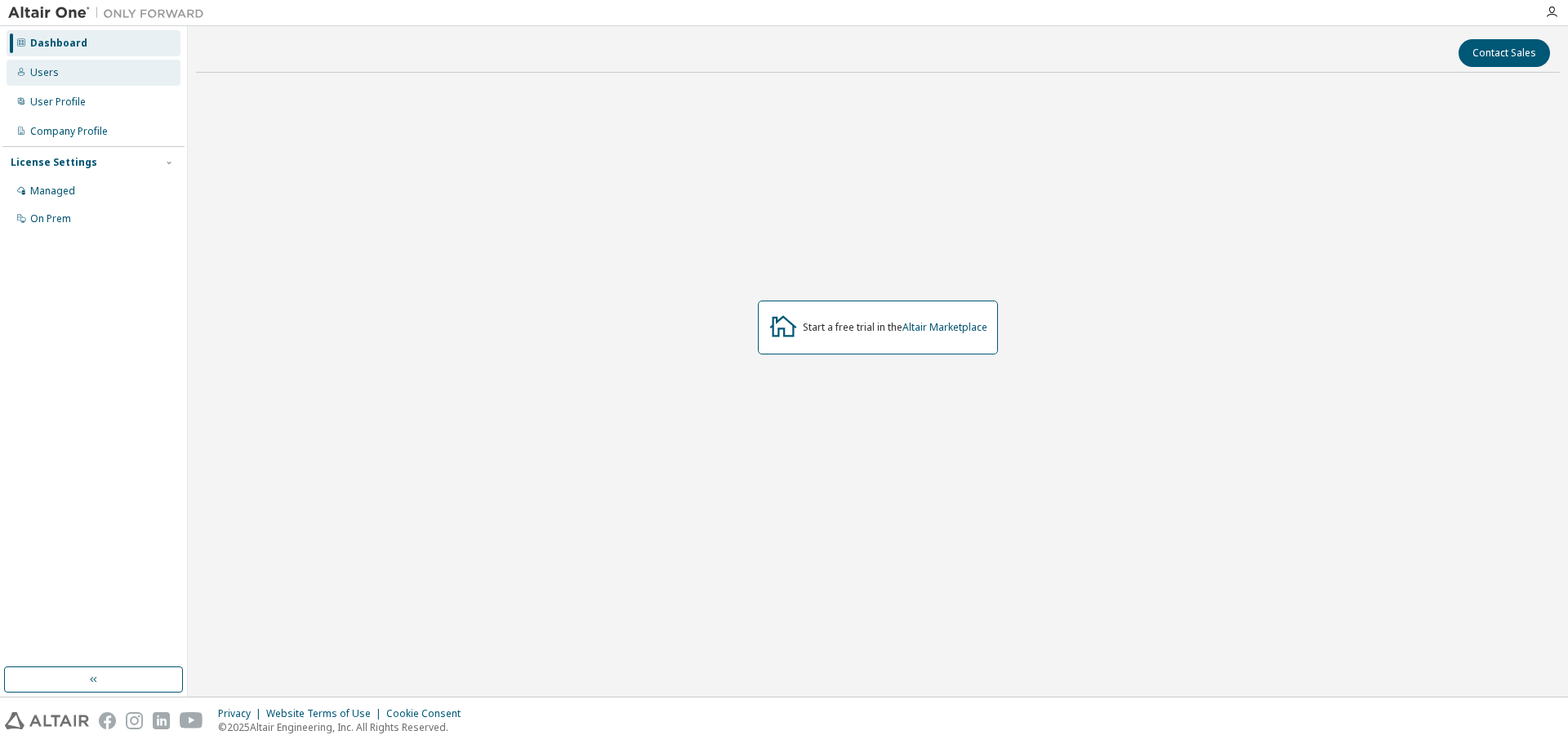
click at [53, 75] on div "Users" at bounding box center [44, 73] width 29 height 13
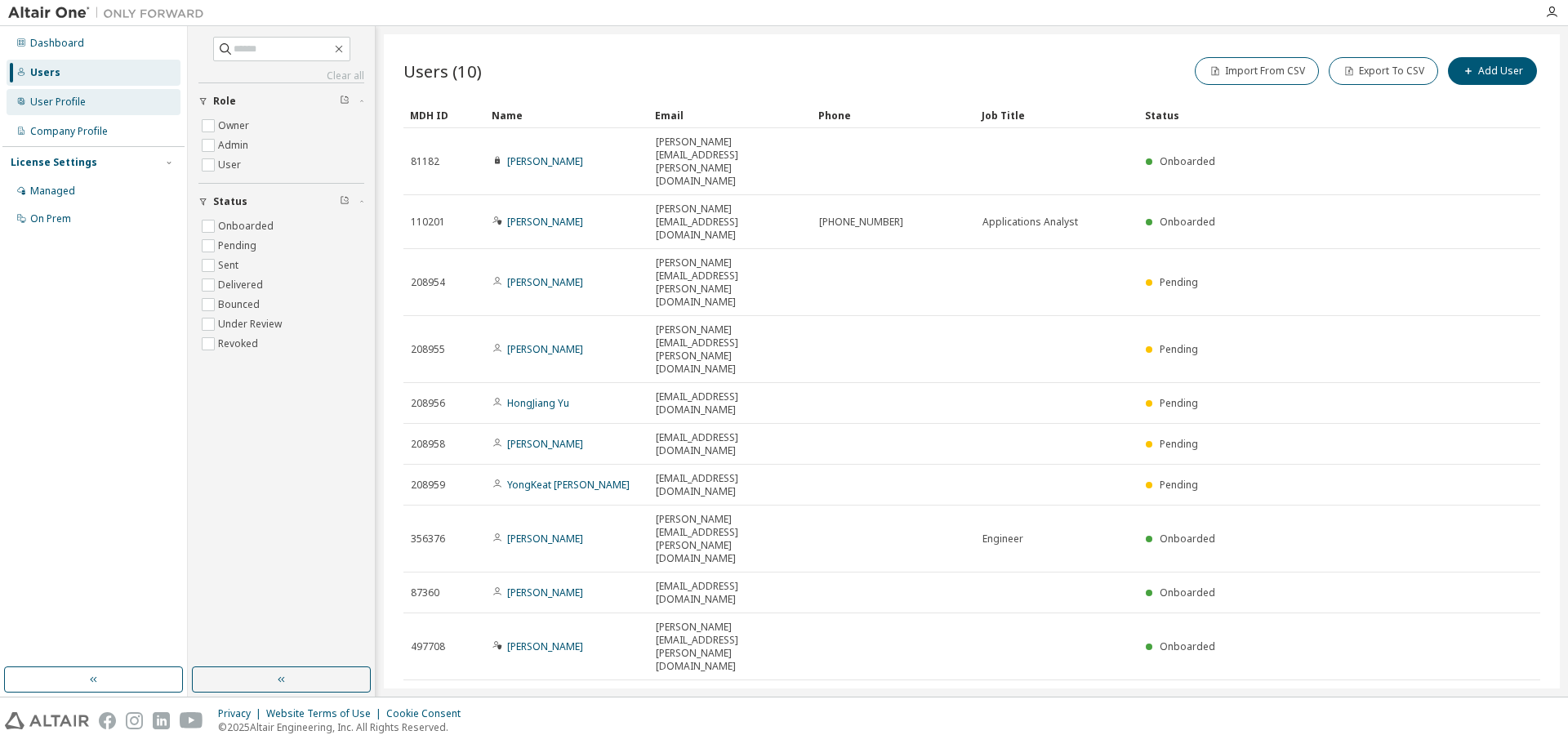
click at [53, 106] on div "User Profile" at bounding box center [58, 103] width 56 height 13
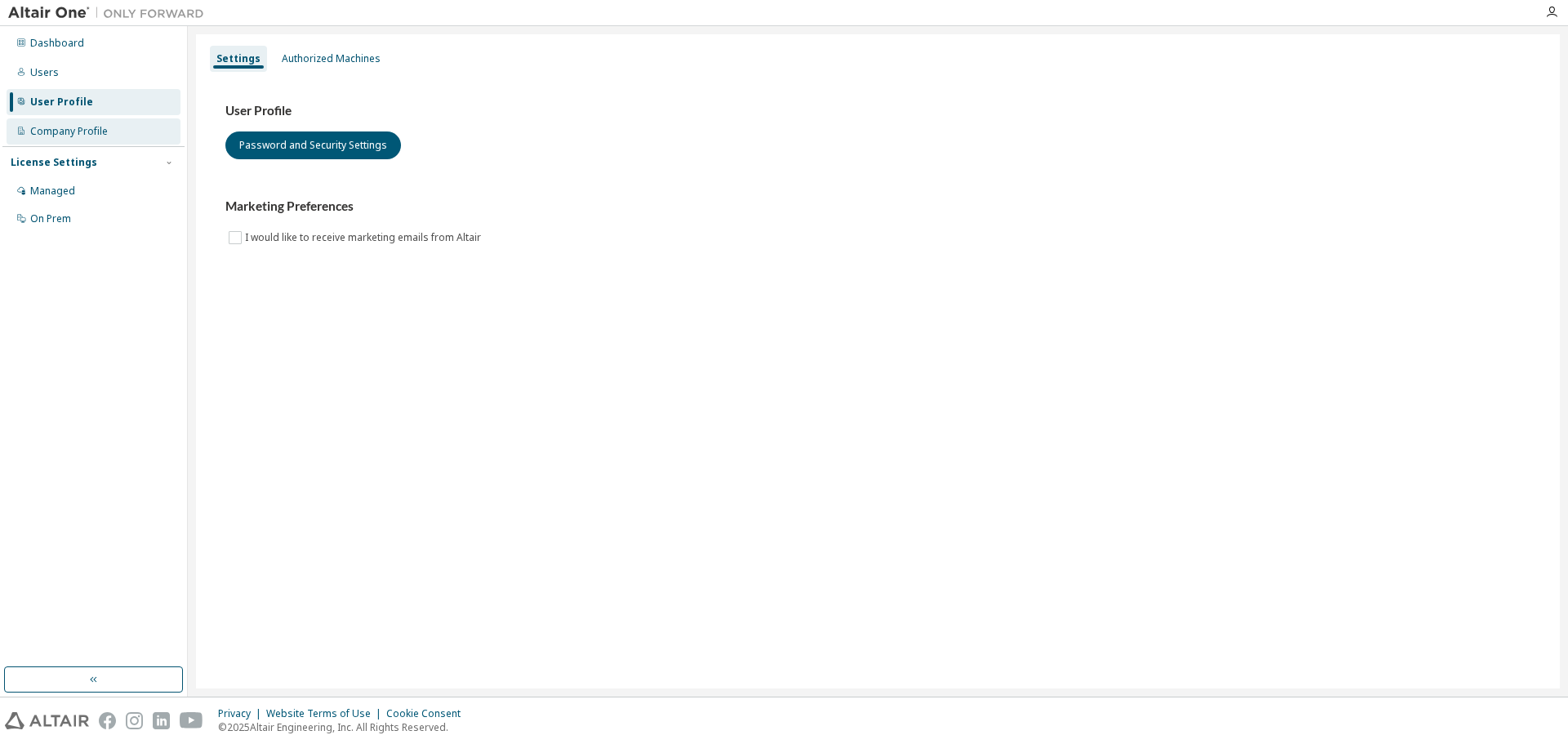
click at [53, 127] on div "Company Profile" at bounding box center [69, 131] width 78 height 13
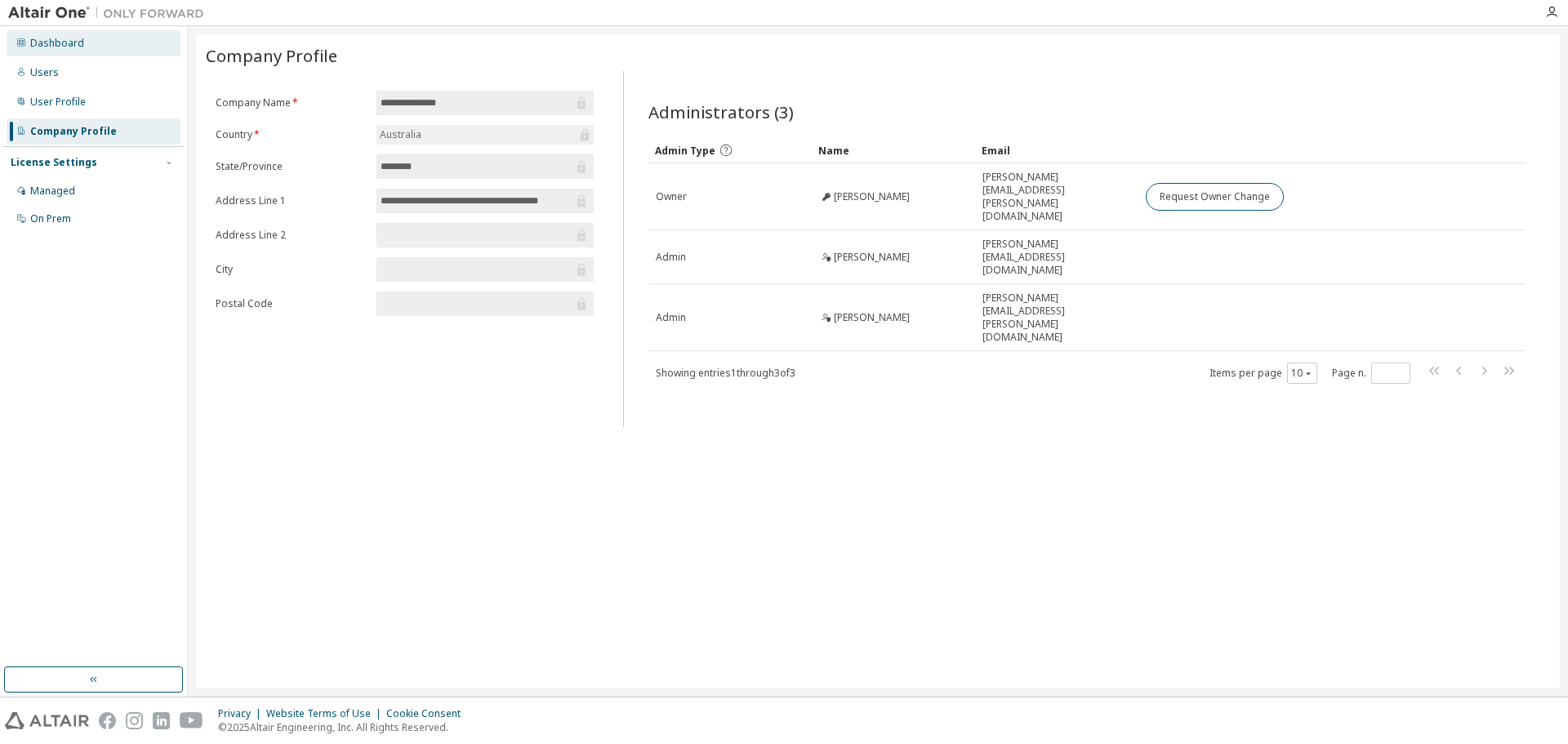
click at [45, 43] on div "Dashboard" at bounding box center [57, 43] width 54 height 13
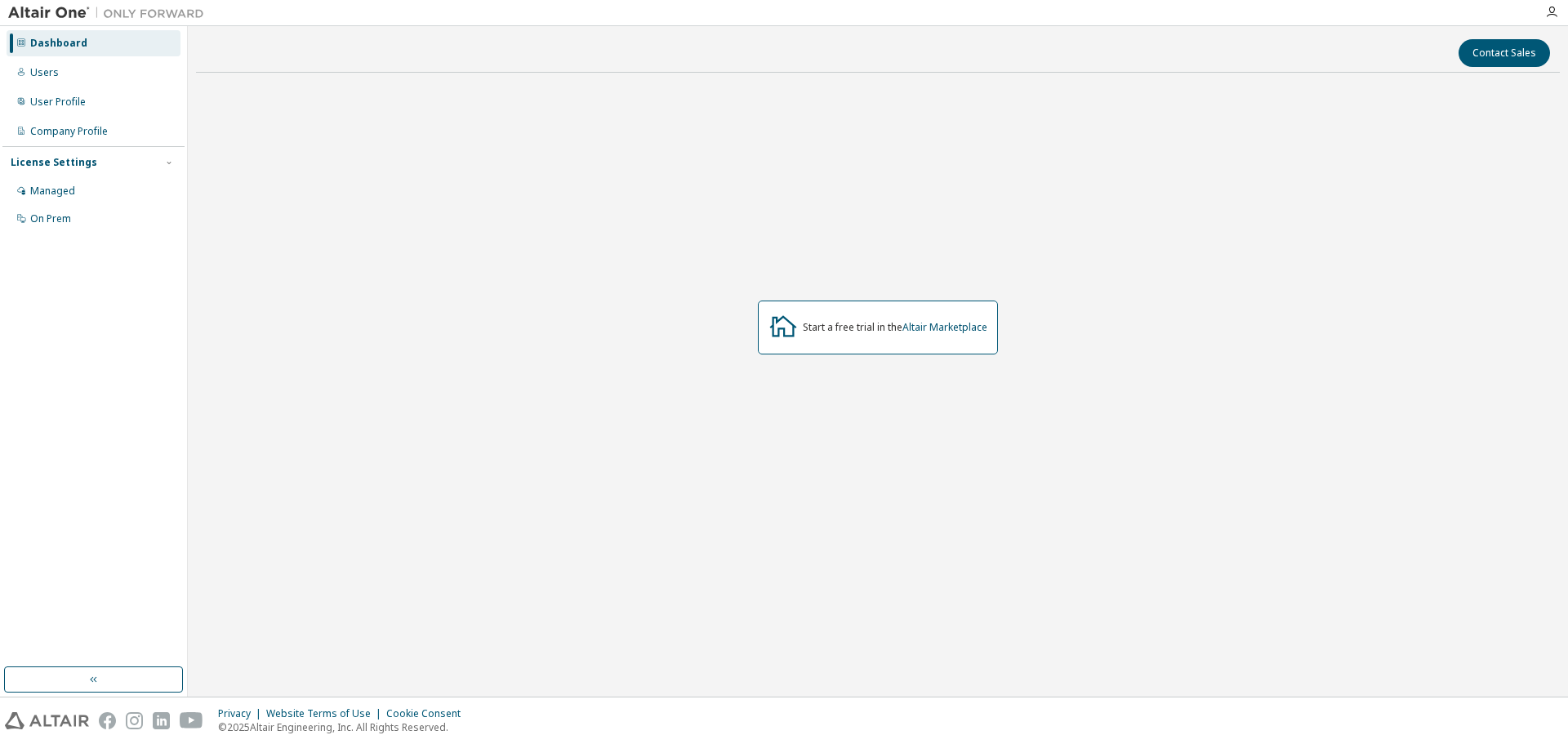
click at [45, 16] on img at bounding box center [110, 13] width 204 height 16
click at [59, 214] on div "On Prem" at bounding box center [51, 219] width 41 height 13
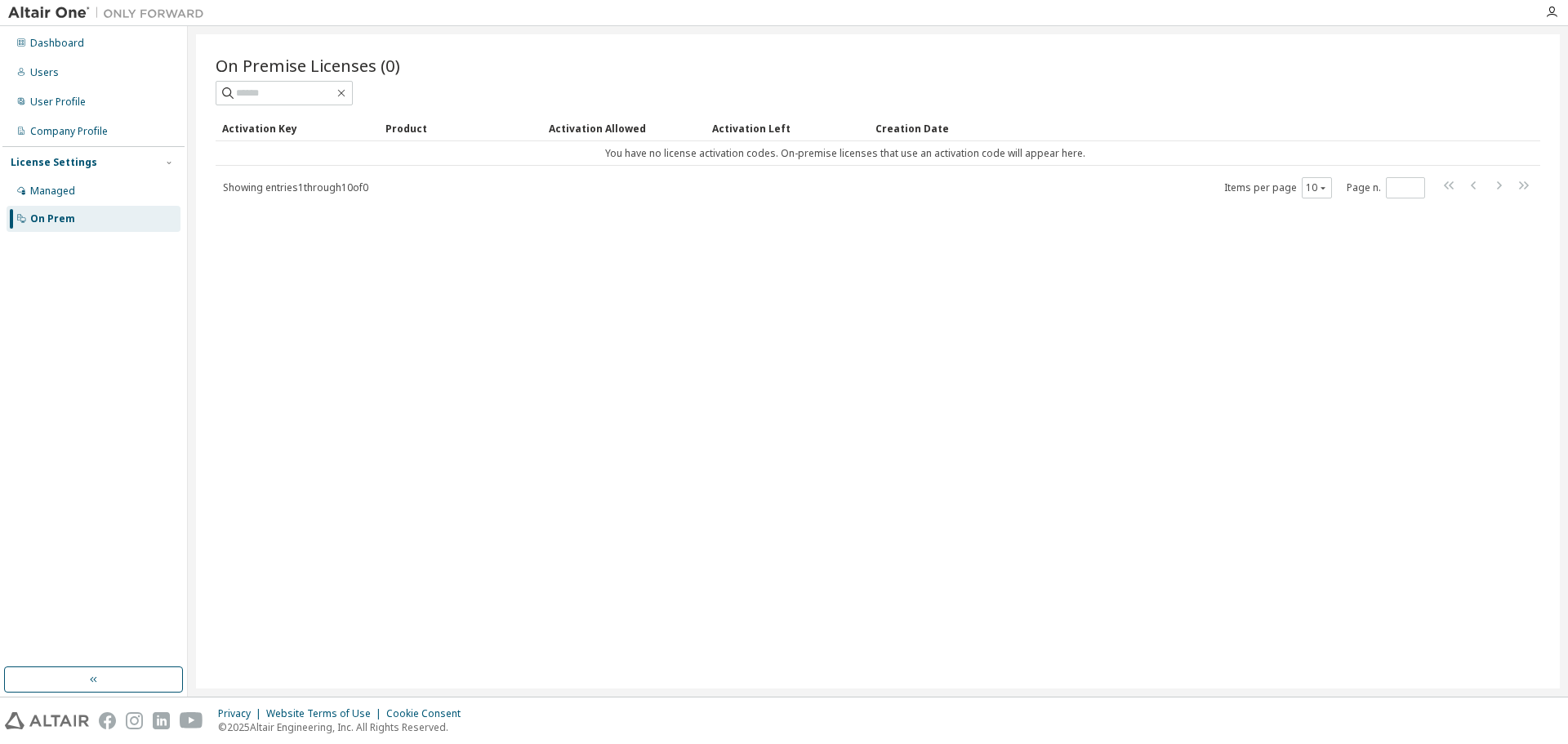
click at [51, 12] on img at bounding box center [110, 13] width 204 height 16
click at [62, 17] on img at bounding box center [110, 13] width 204 height 16
